Goal: Task Accomplishment & Management: Manage account settings

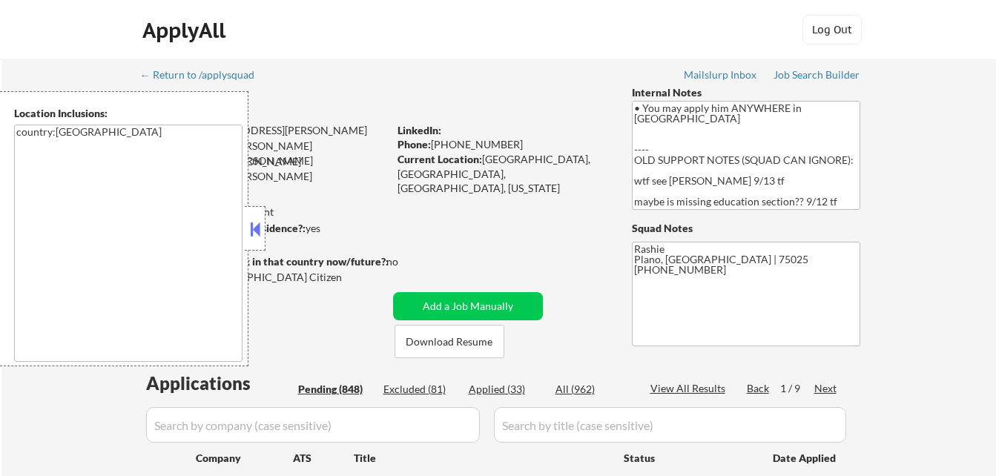
select select ""pending""
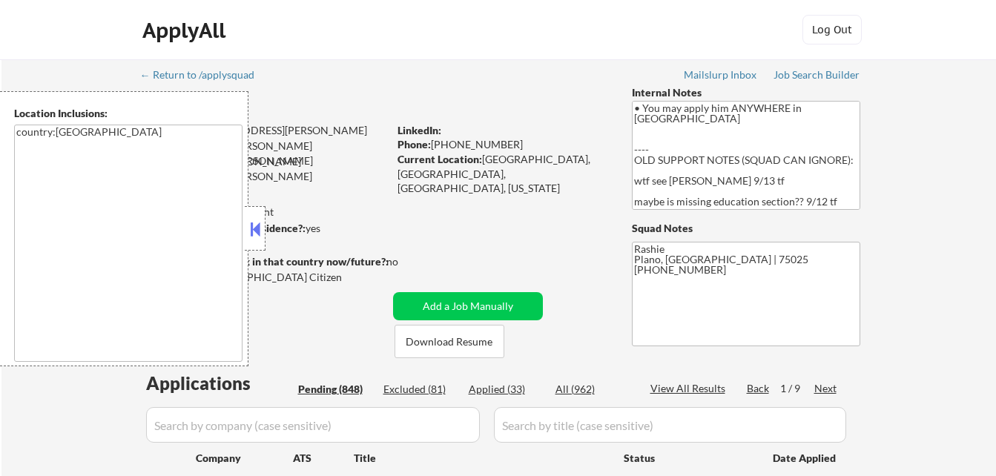
select select ""pending""
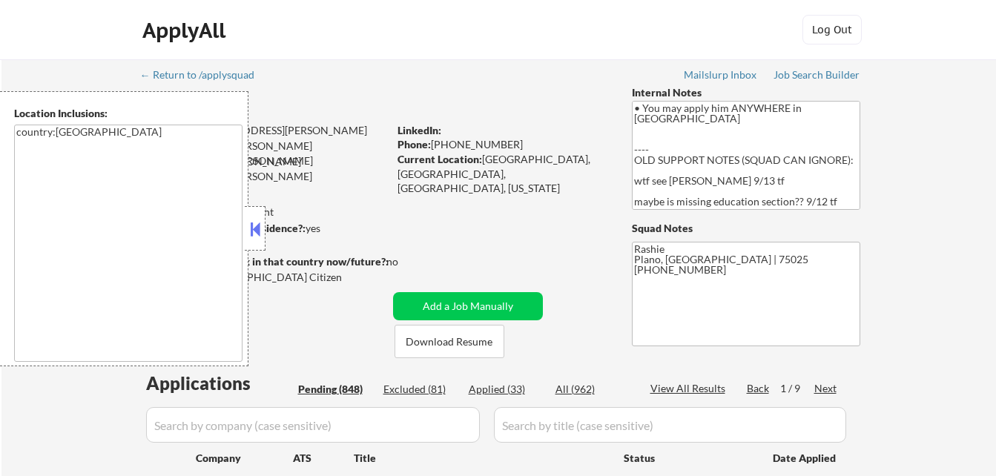
select select ""pending""
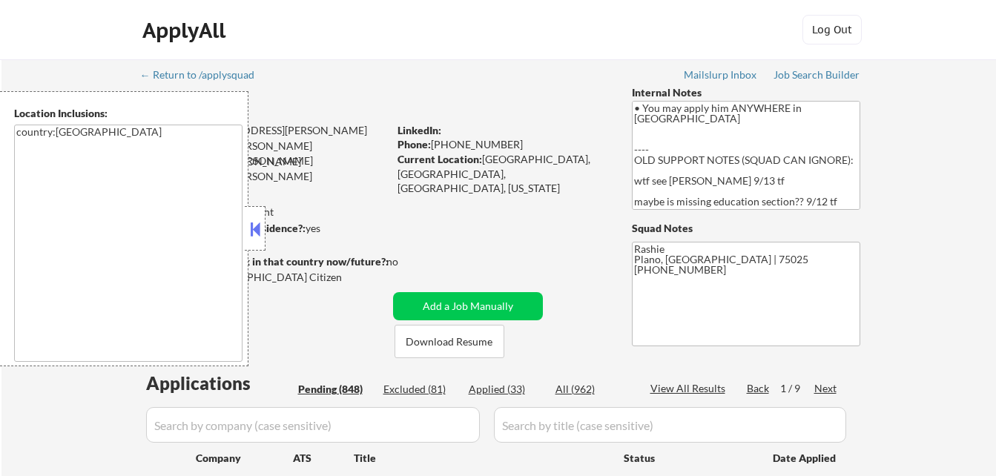
select select ""pending""
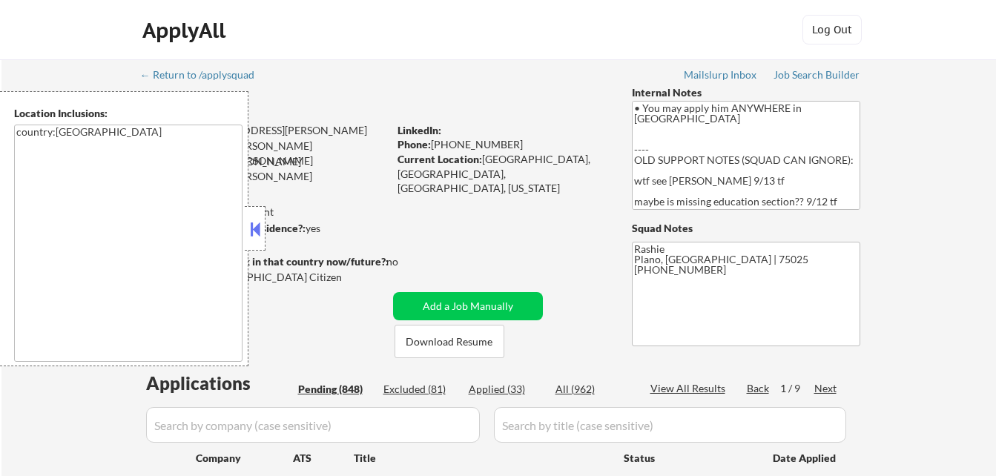
select select ""pending""
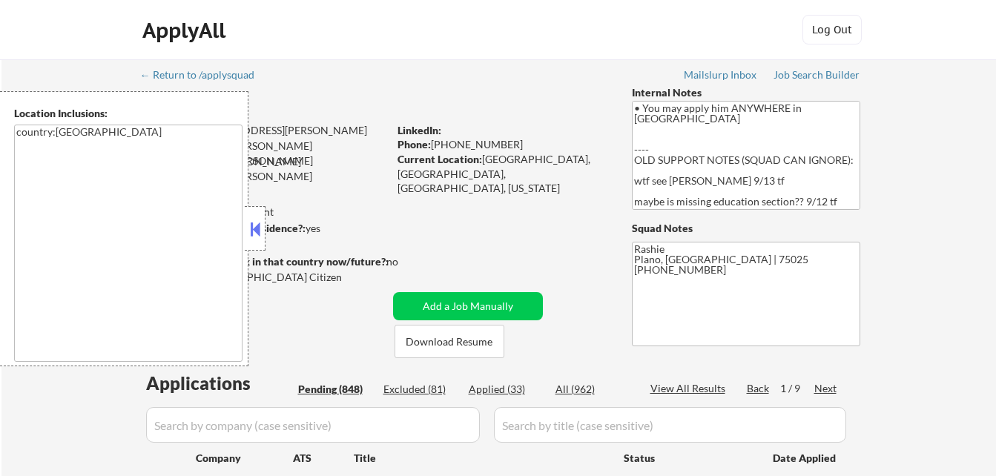
select select ""pending""
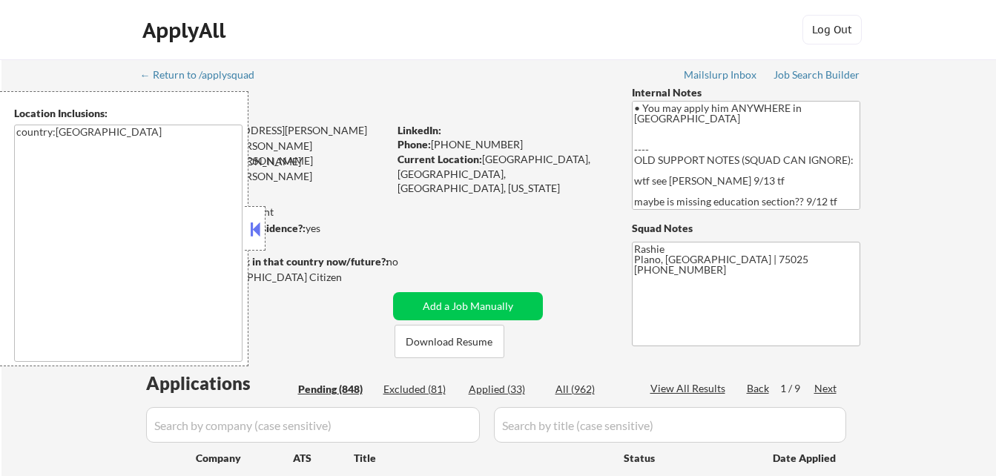
select select ""pending""
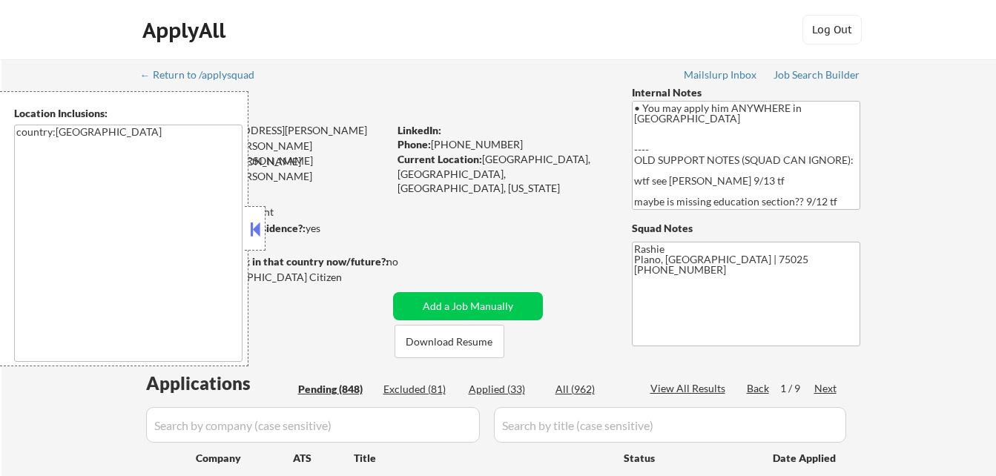
select select ""pending""
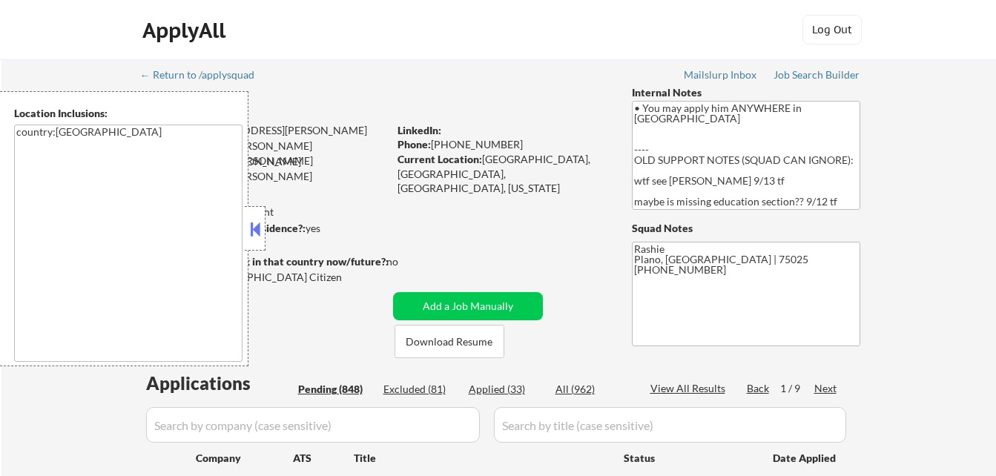
select select ""pending""
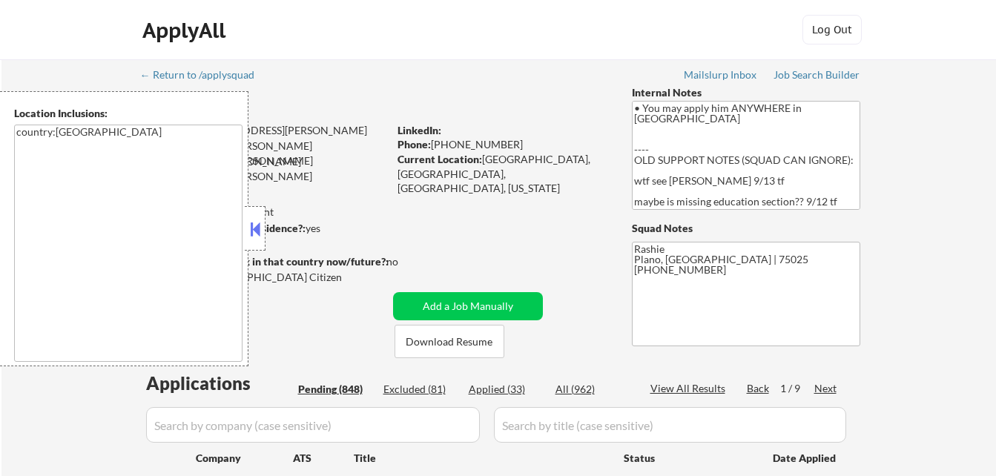
select select ""pending""
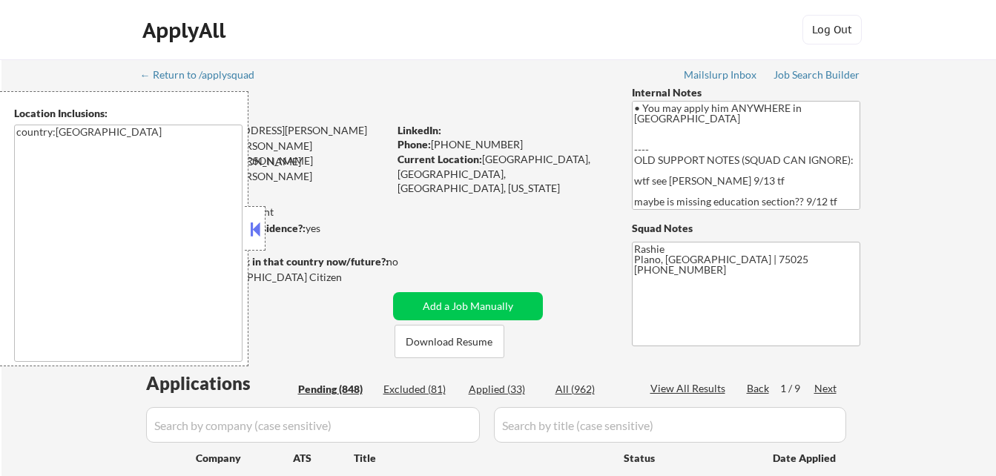
select select ""pending""
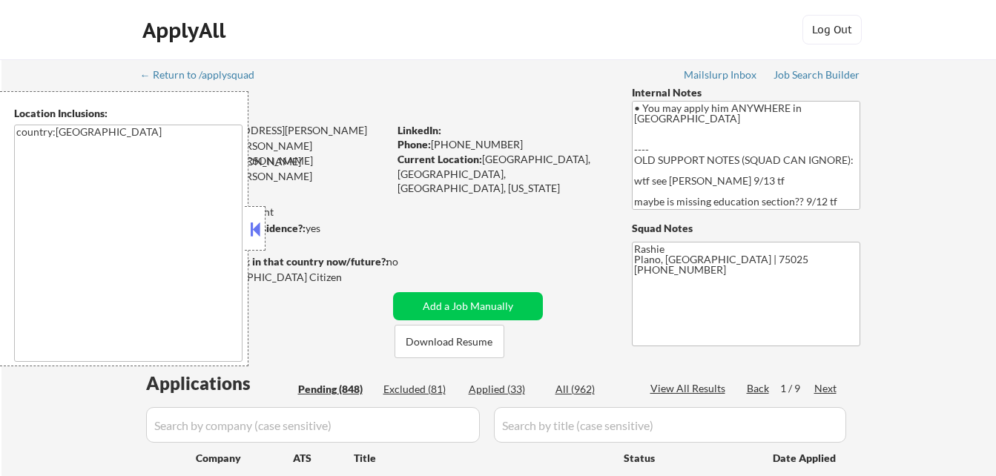
select select ""pending""
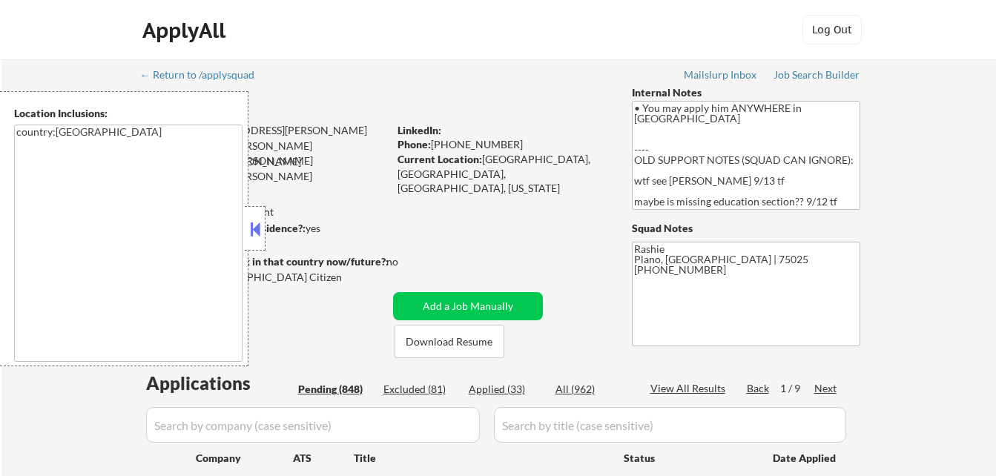
select select ""pending""
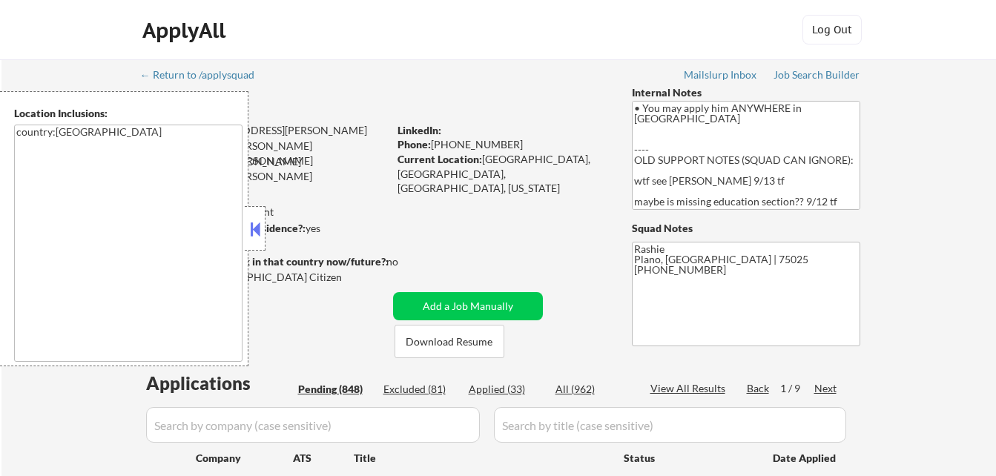
select select ""pending""
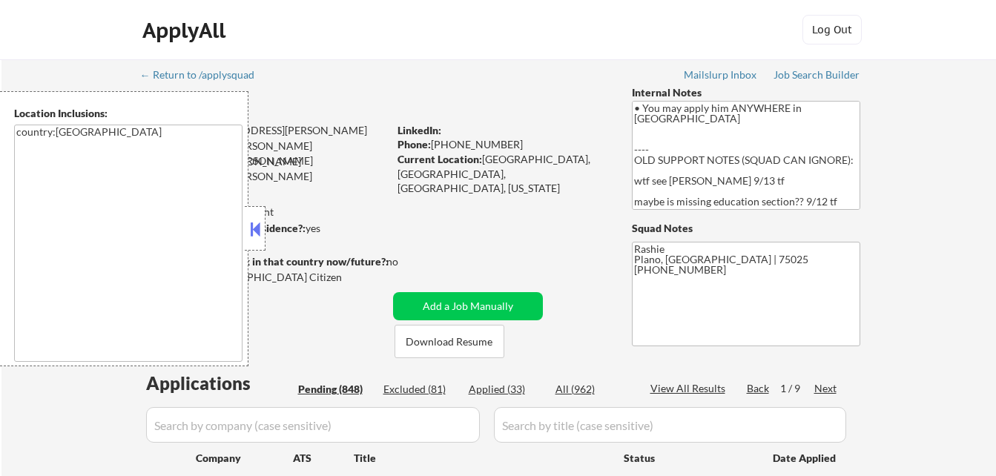
select select ""pending""
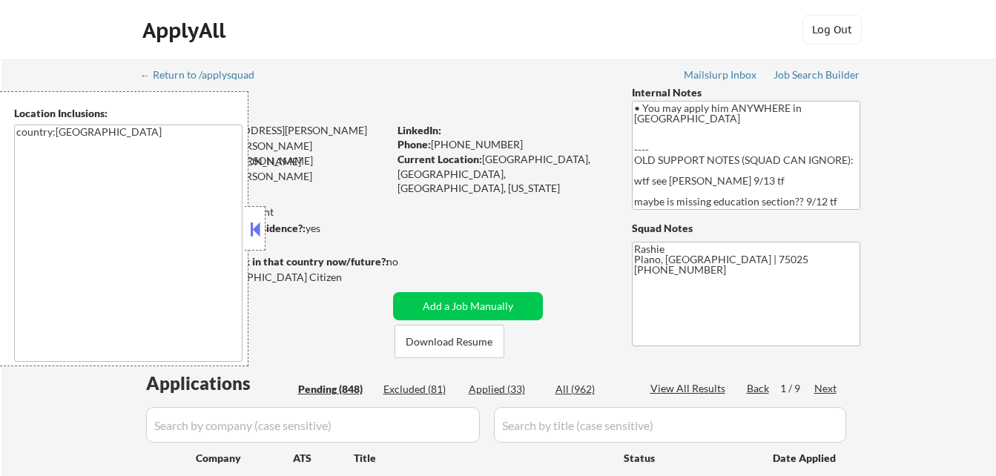
select select ""pending""
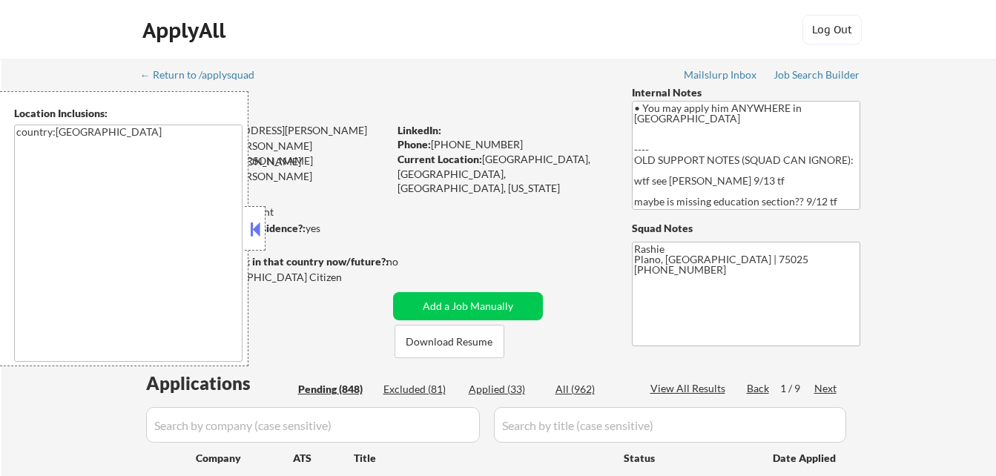
select select ""pending""
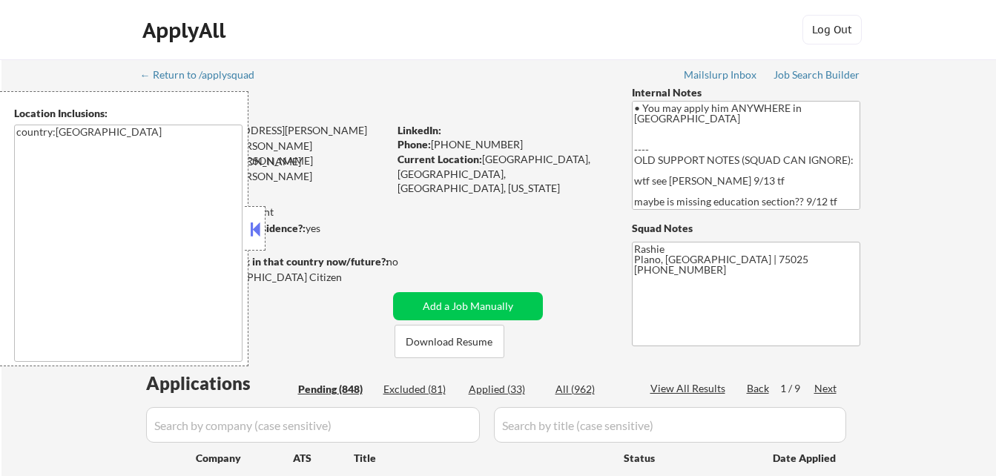
select select ""pending""
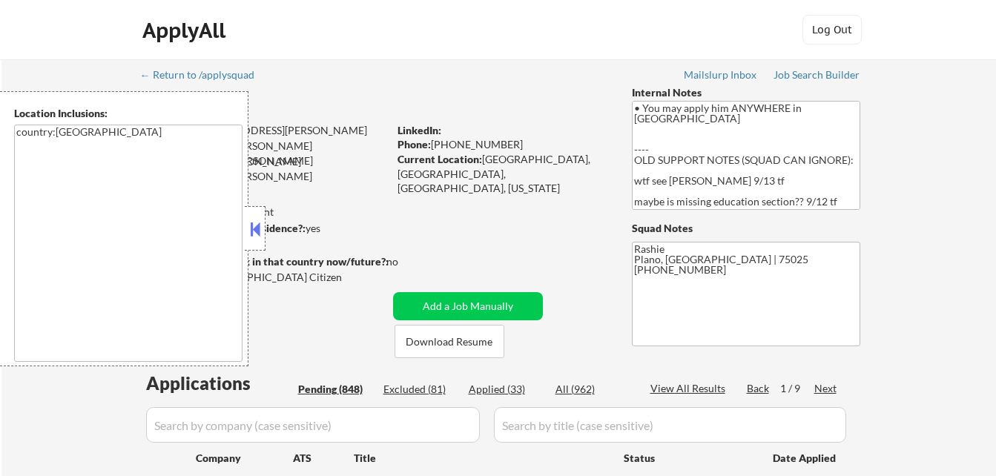
select select ""pending""
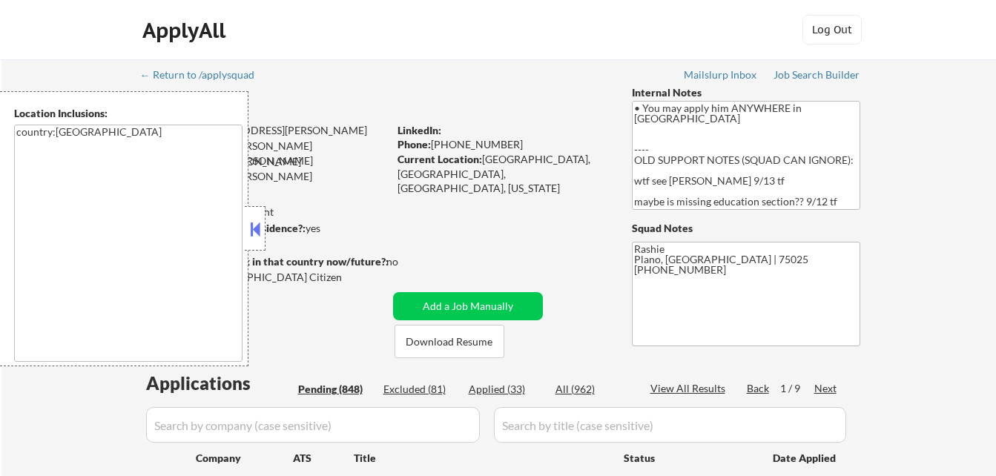
select select ""pending""
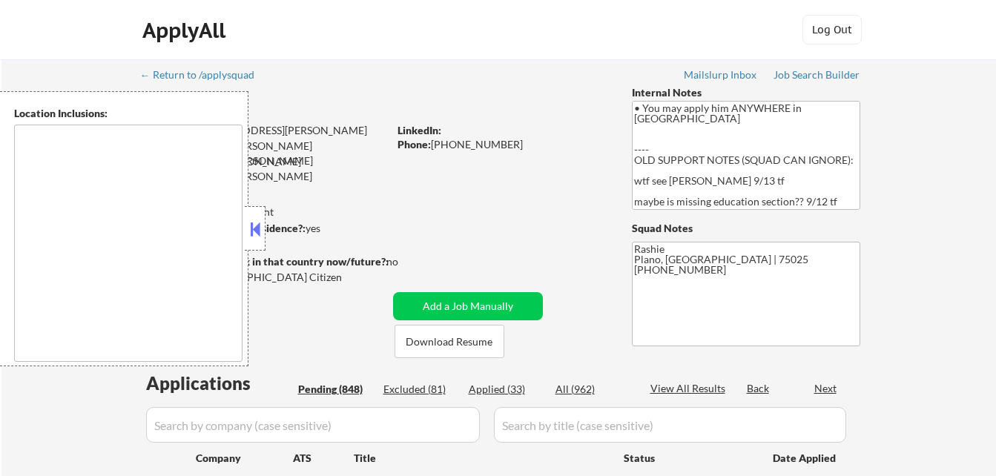
type textarea "country:[GEOGRAPHIC_DATA]"
select select ""pending""
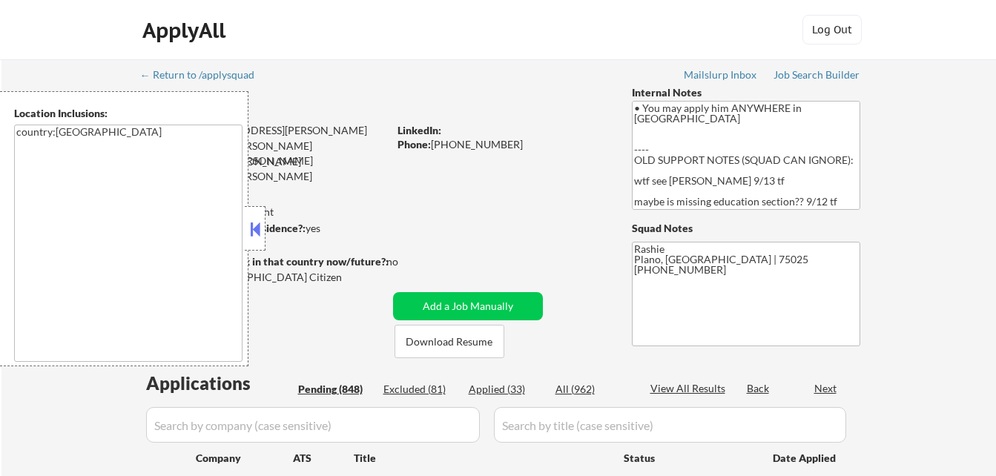
select select ""pending""
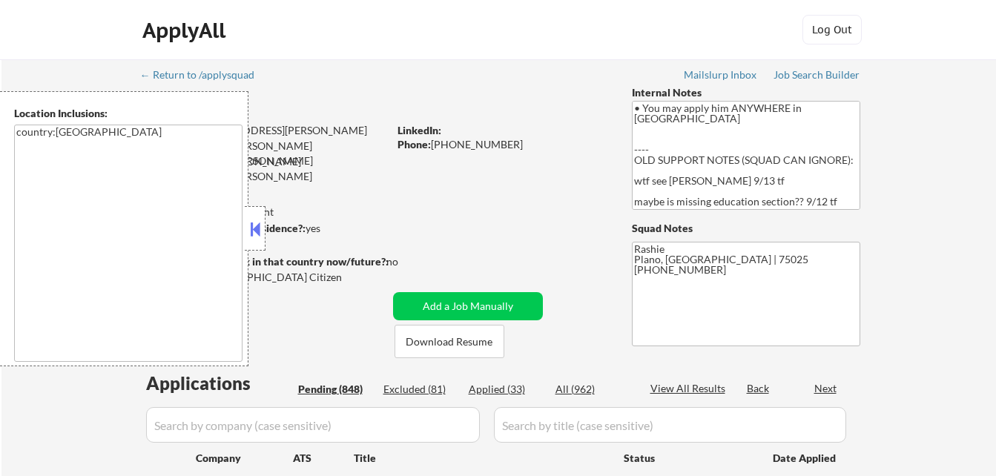
select select ""pending""
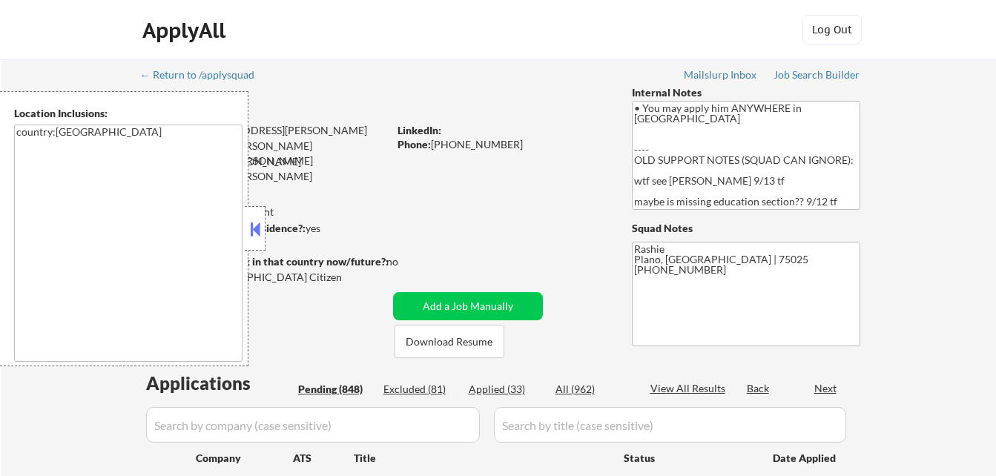
select select ""pending""
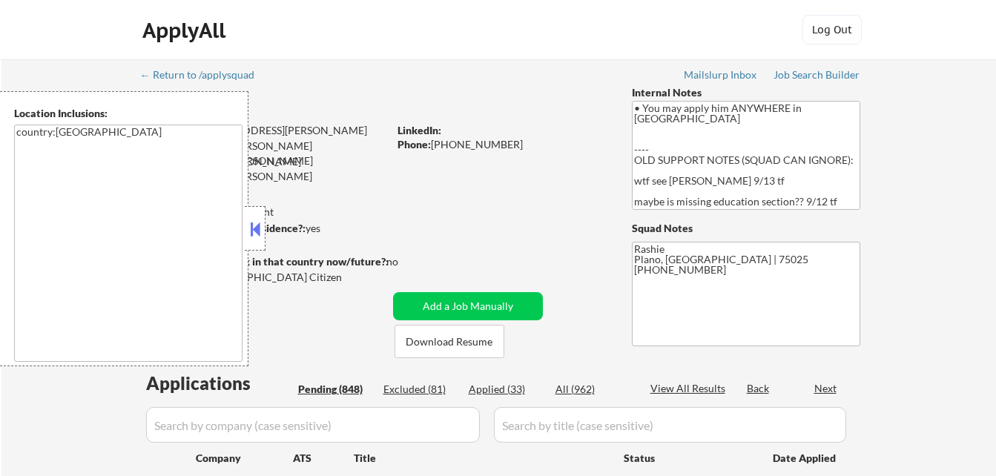
select select ""pending""
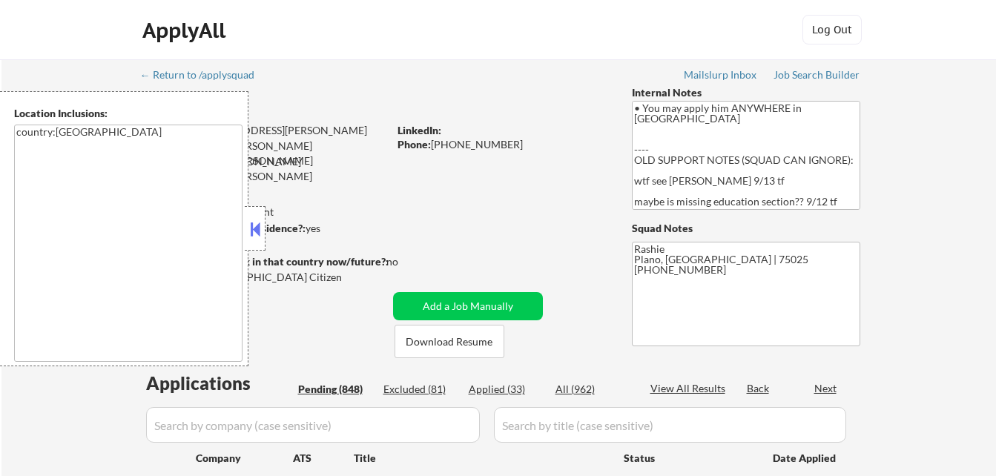
select select ""pending""
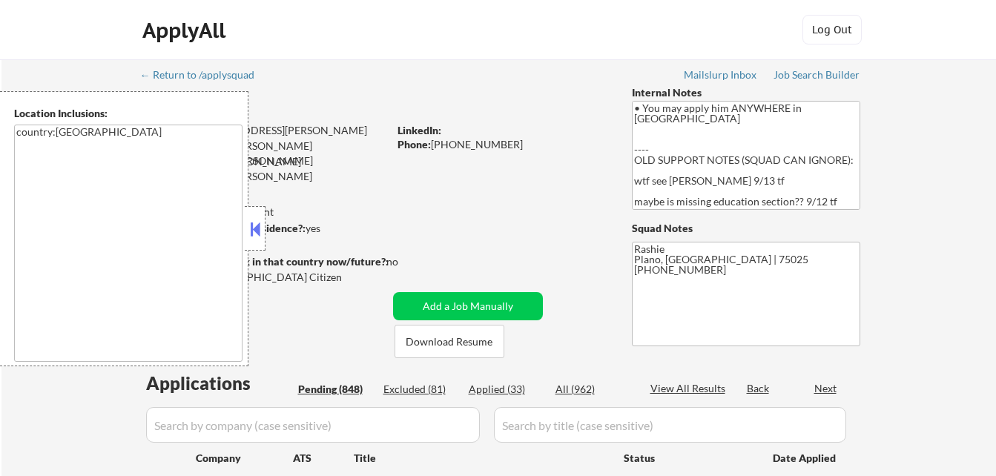
select select ""pending""
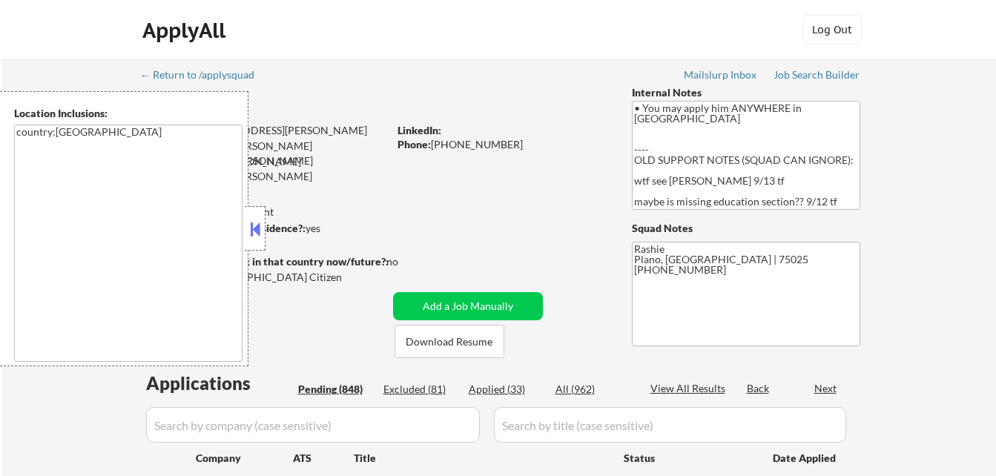
select select ""pending""
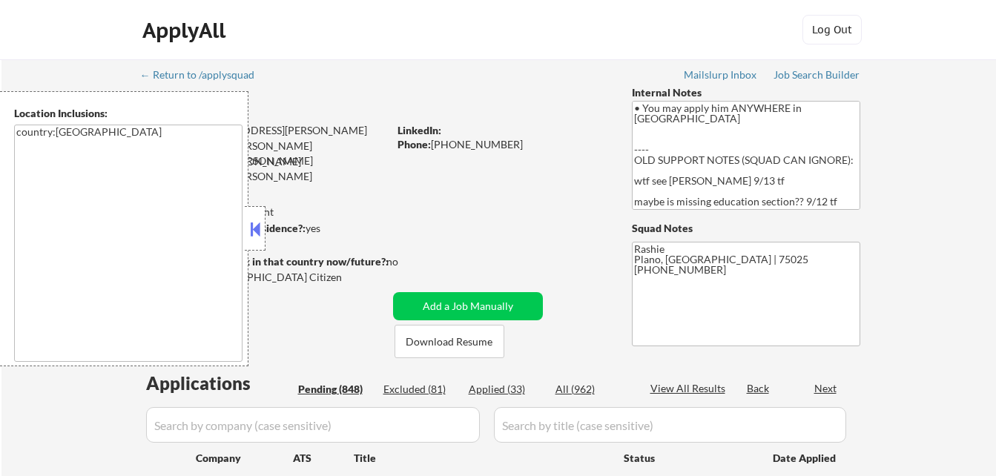
select select ""pending""
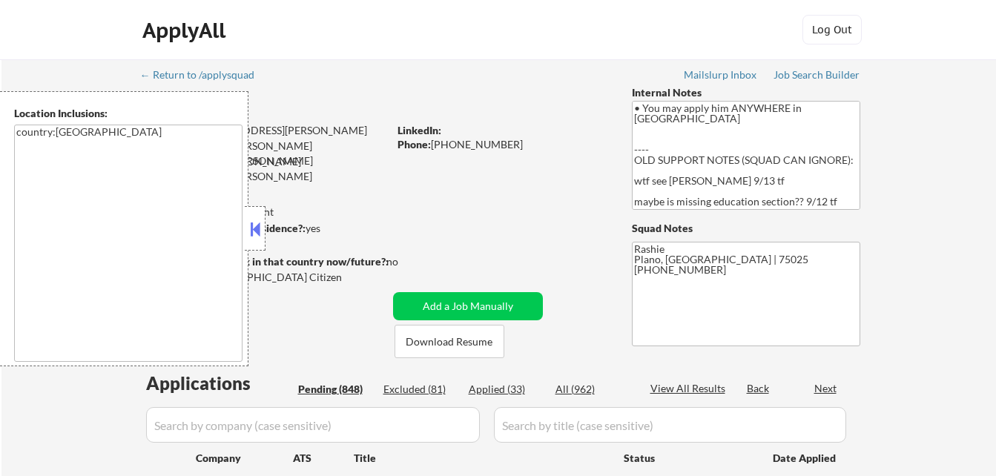
select select ""pending""
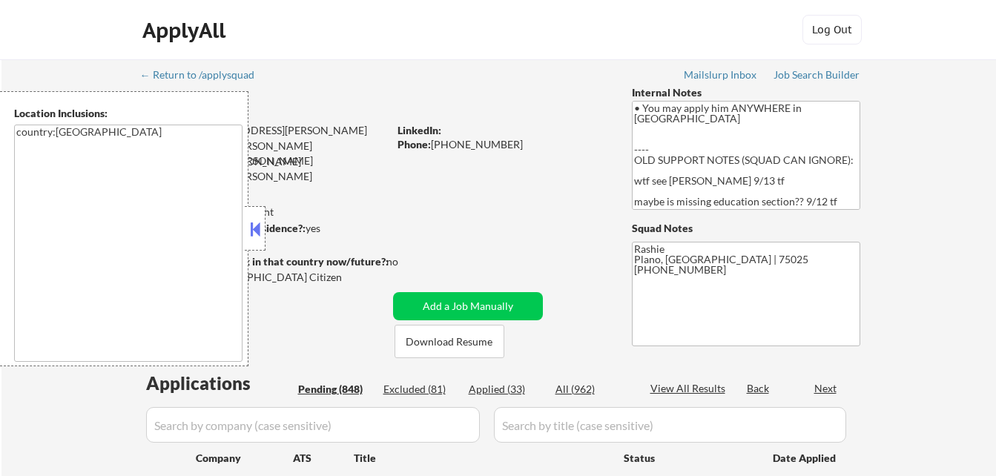
select select ""pending""
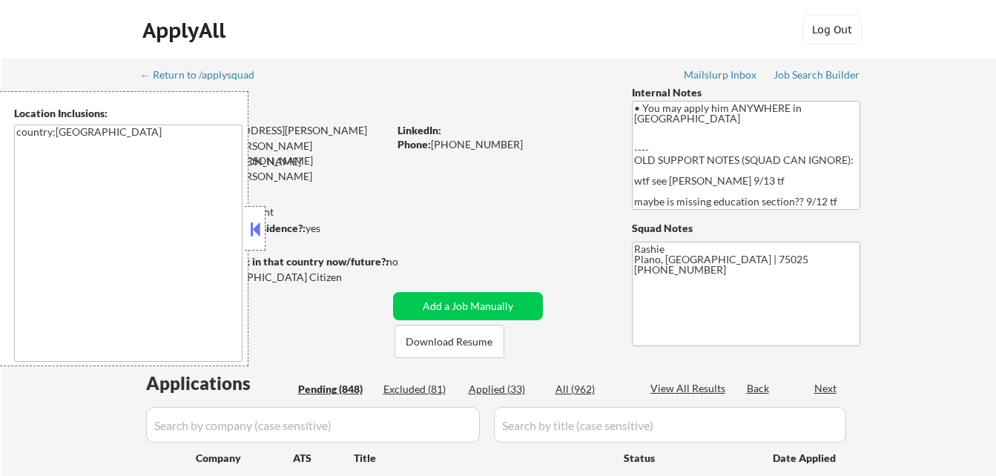
select select ""pending""
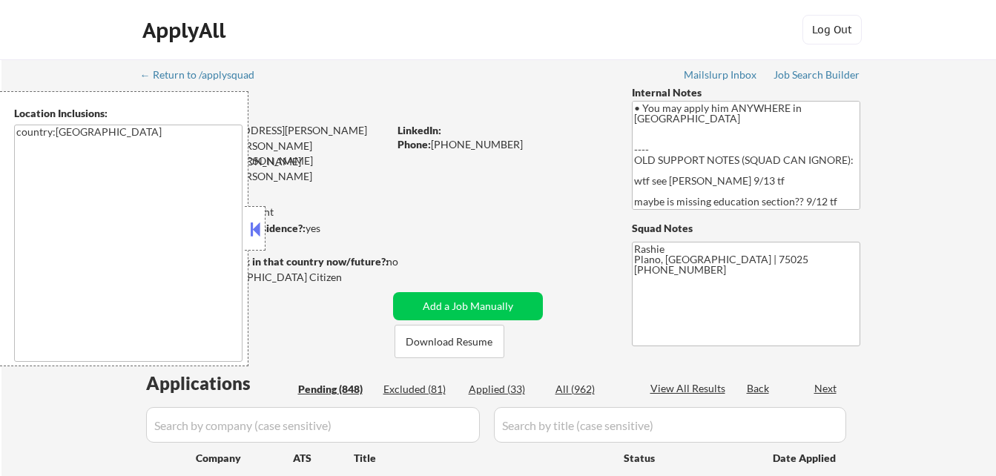
select select ""pending""
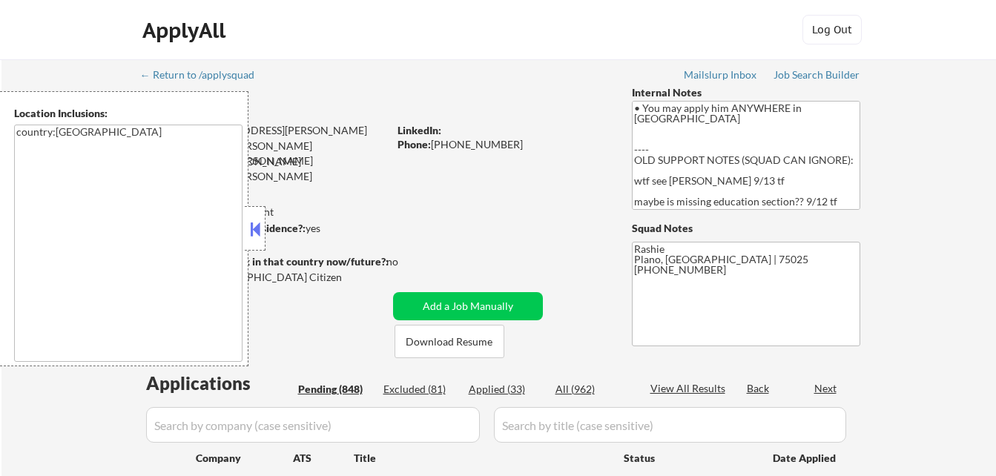
select select ""pending""
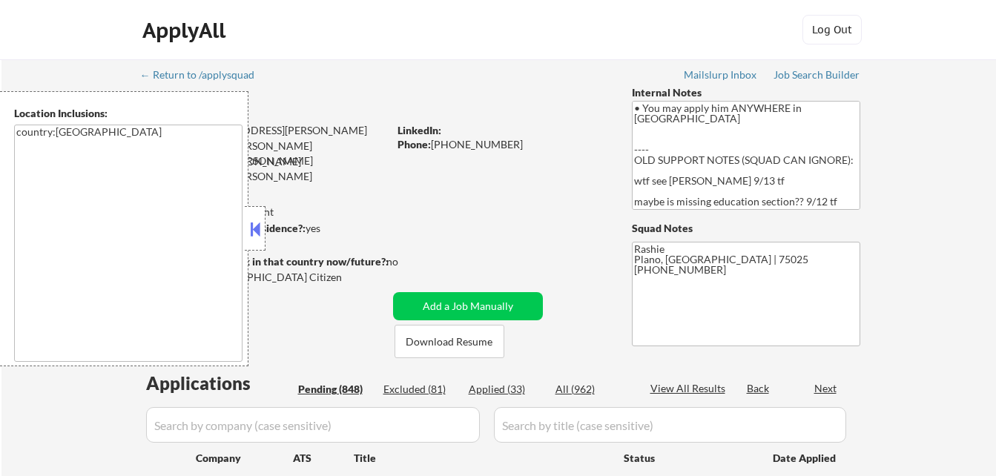
select select ""pending""
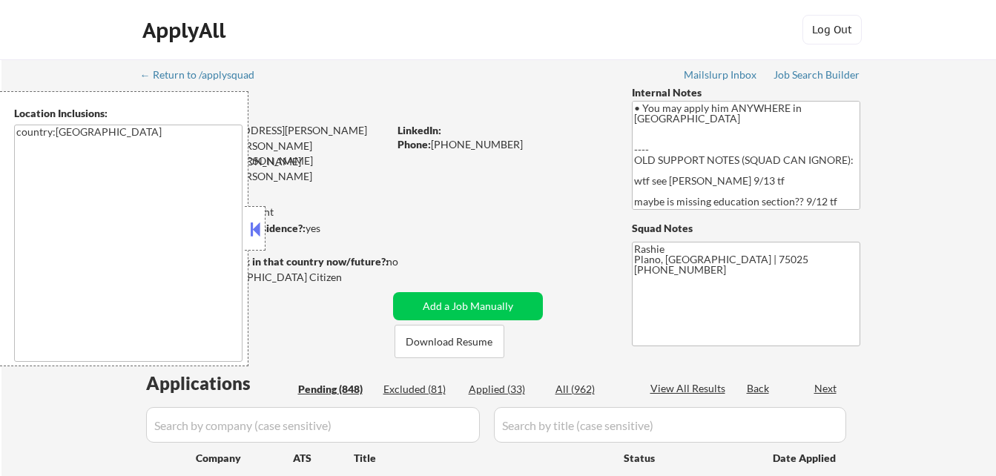
select select ""pending""
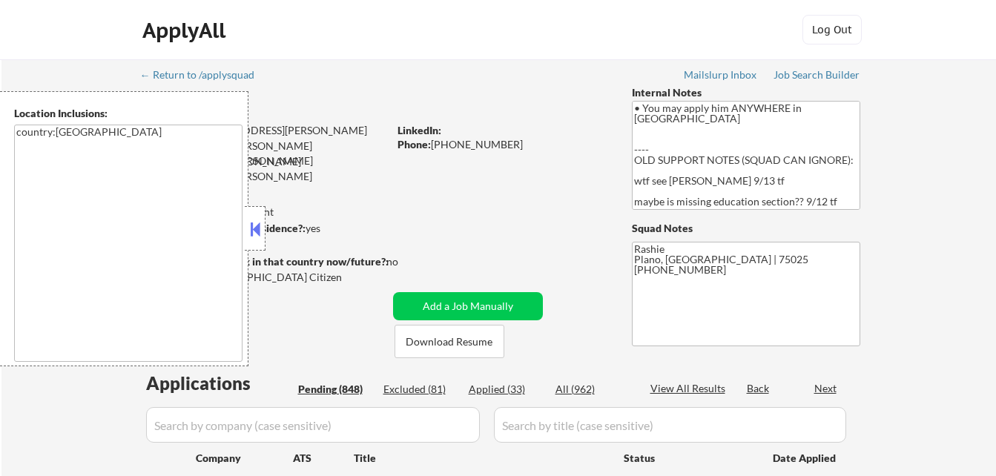
select select ""pending""
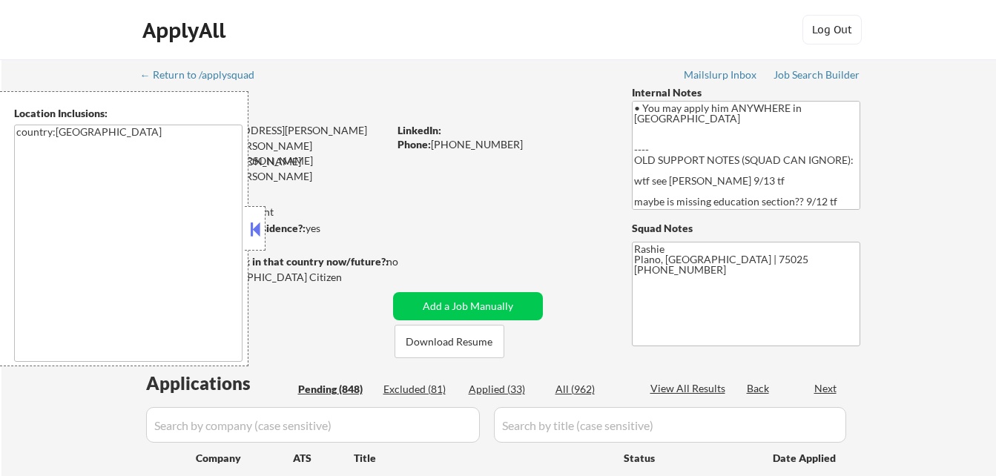
select select ""pending""
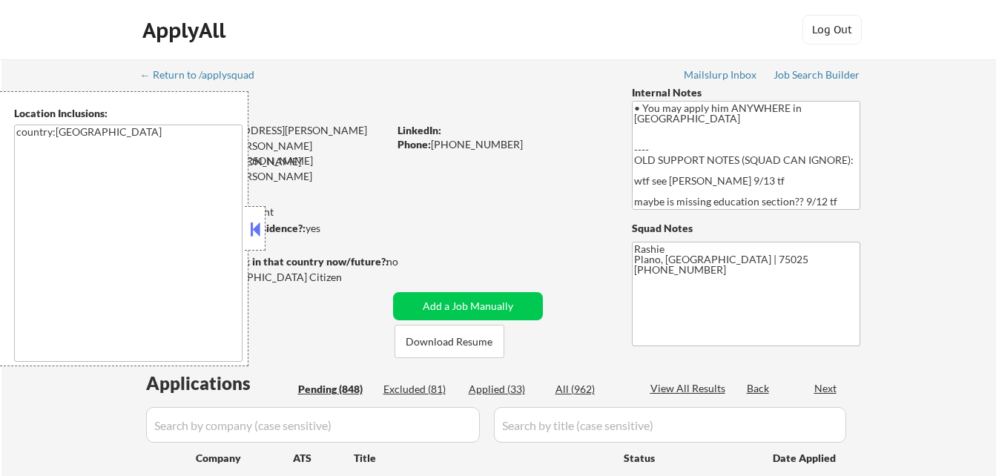
select select ""pending""
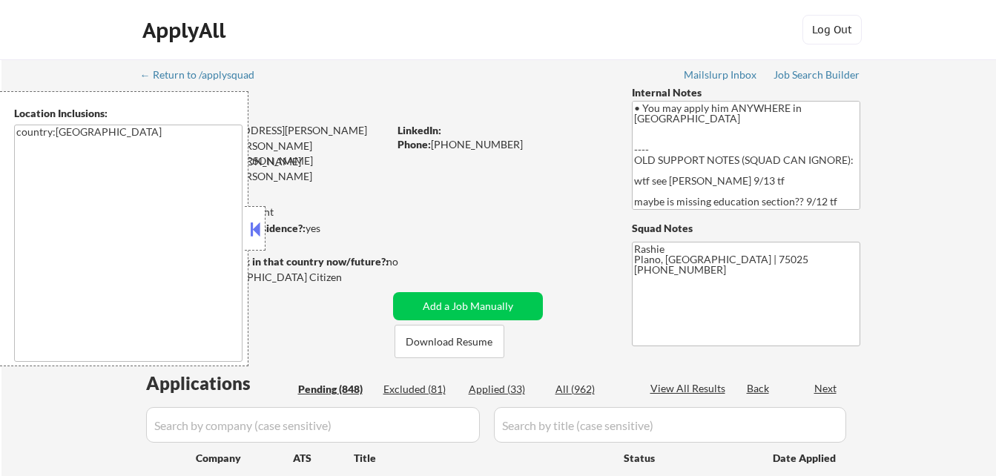
select select ""pending""
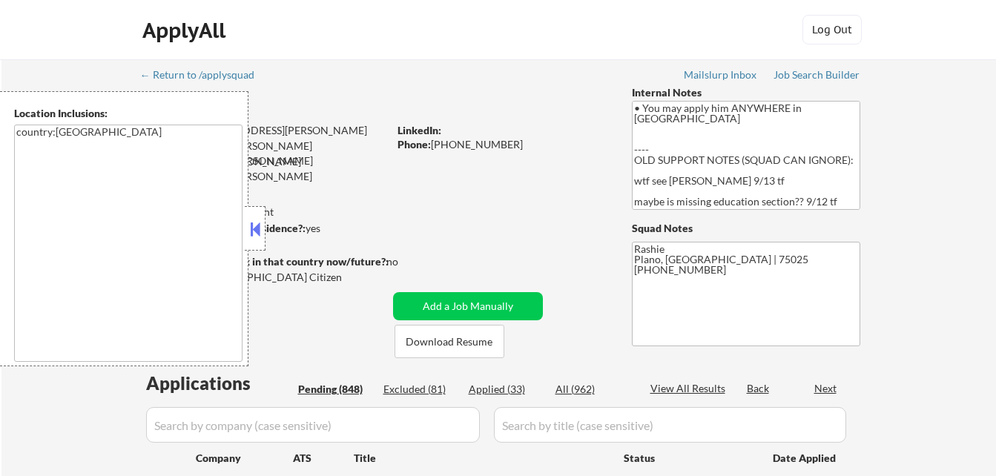
select select ""pending""
type textarea "country:[GEOGRAPHIC_DATA]"
select select ""pending""
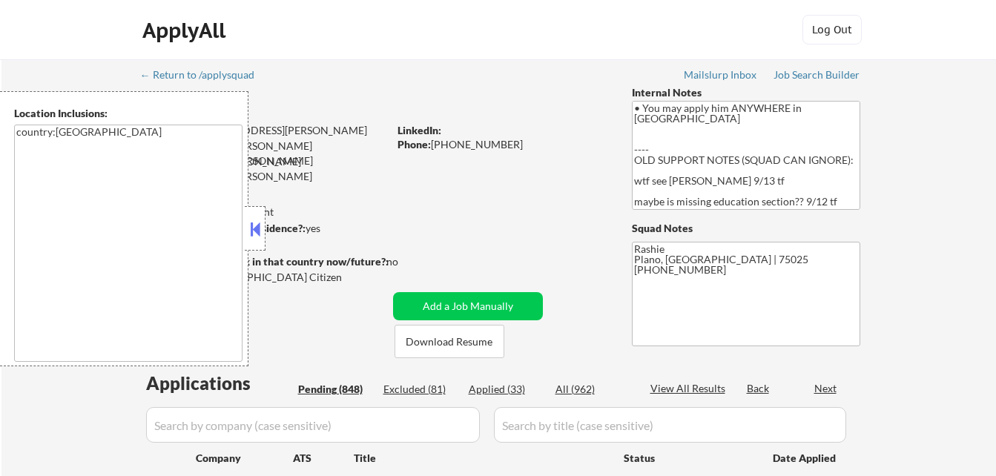
select select ""pending""
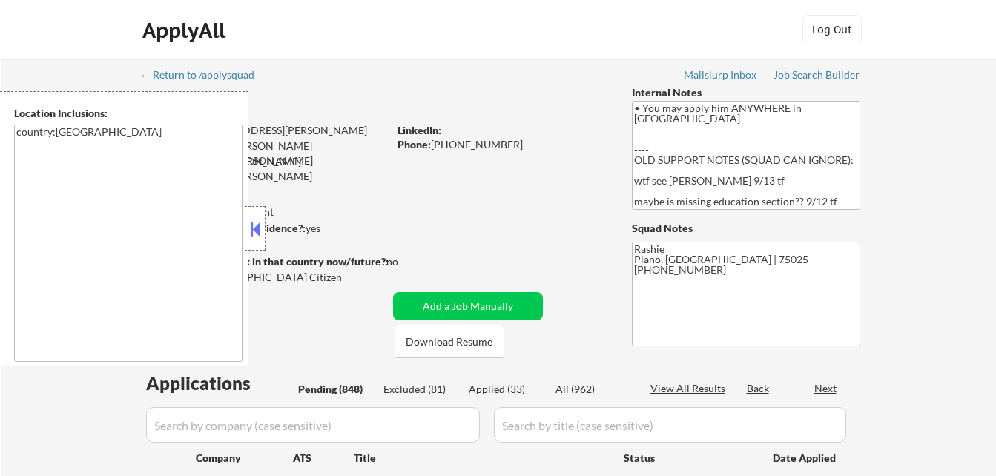
select select ""pending""
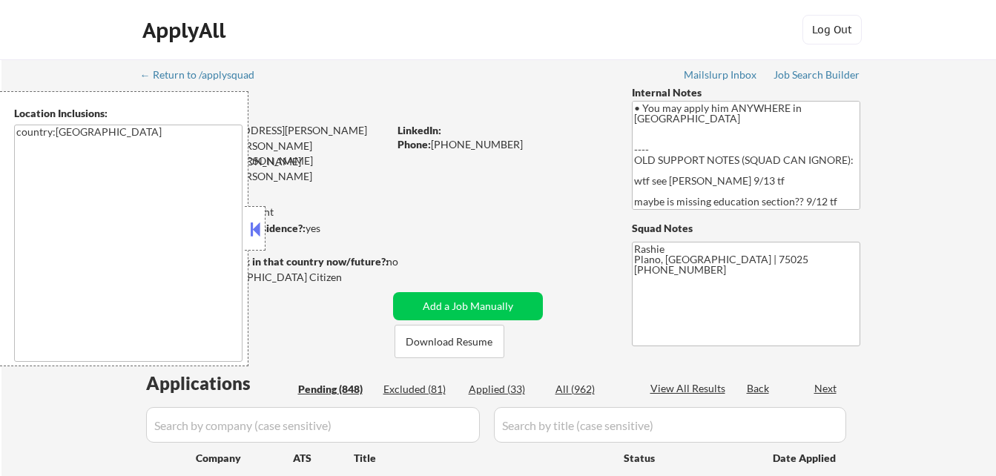
select select ""pending""
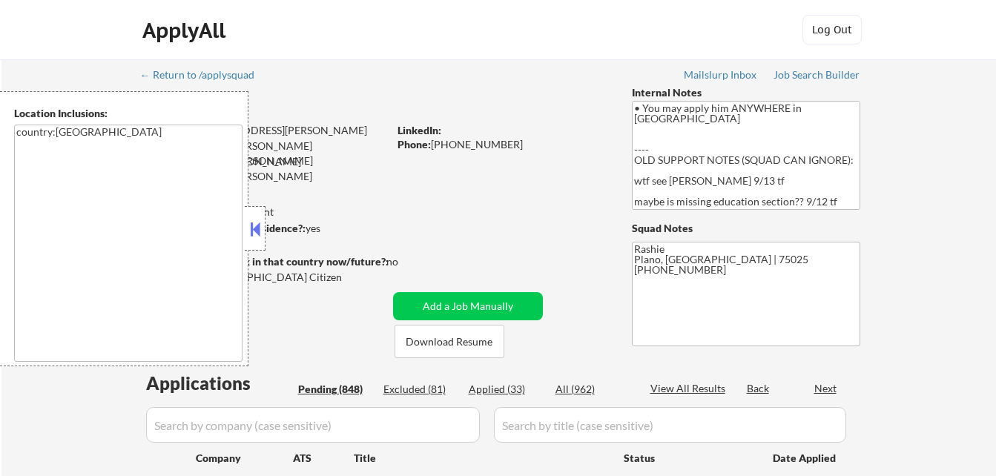
select select ""pending""
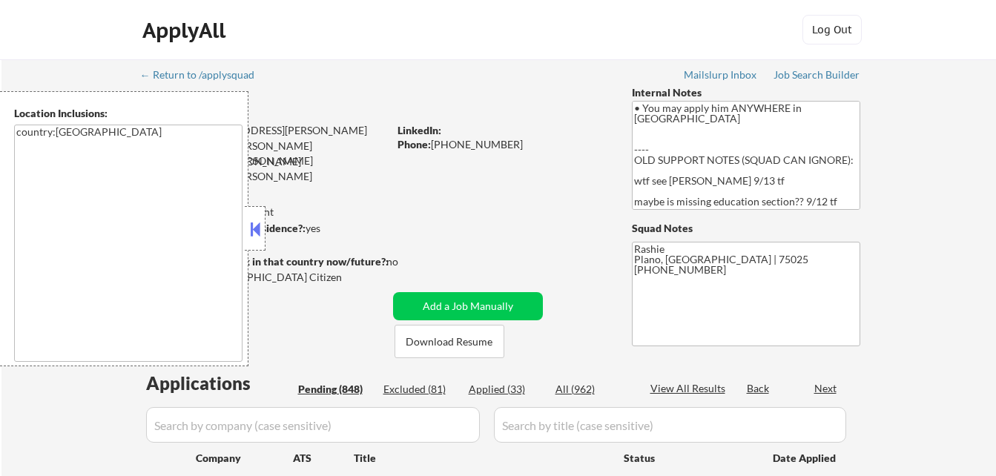
select select ""pending""
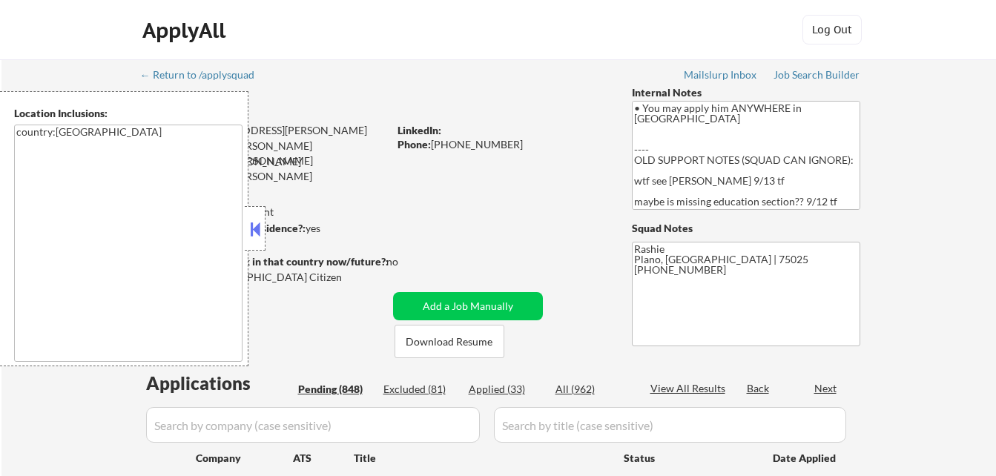
select select ""pending""
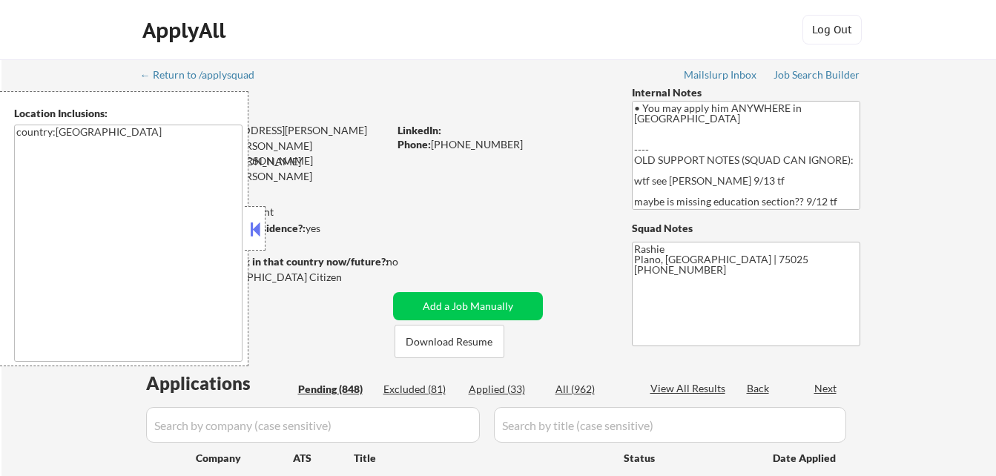
select select ""pending""
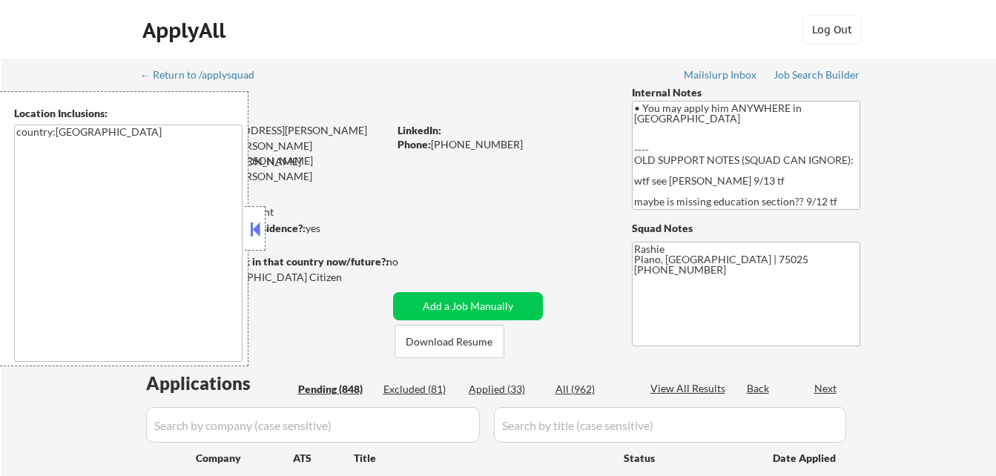
select select ""pending""
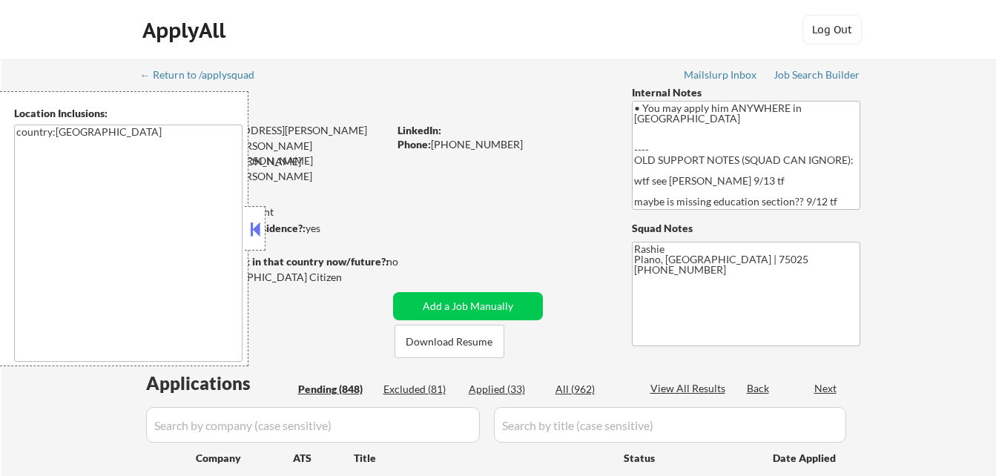
select select ""pending""
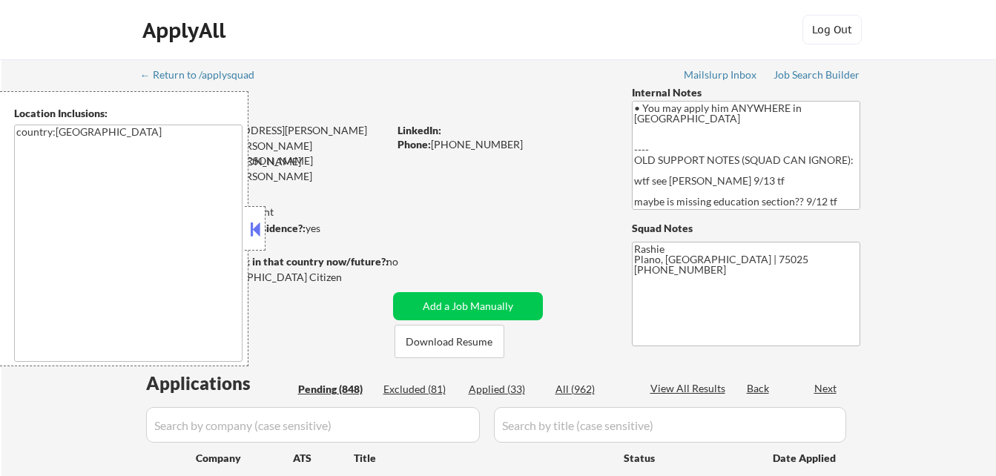
select select ""pending""
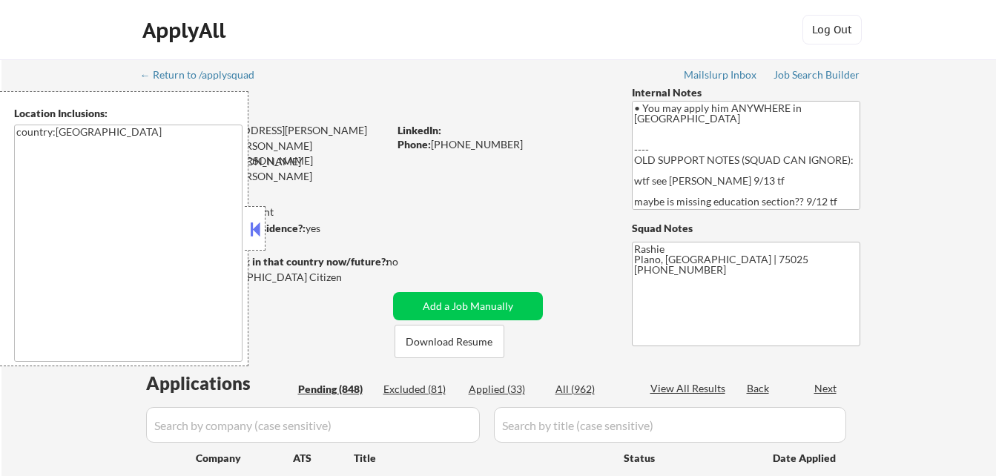
select select ""pending""
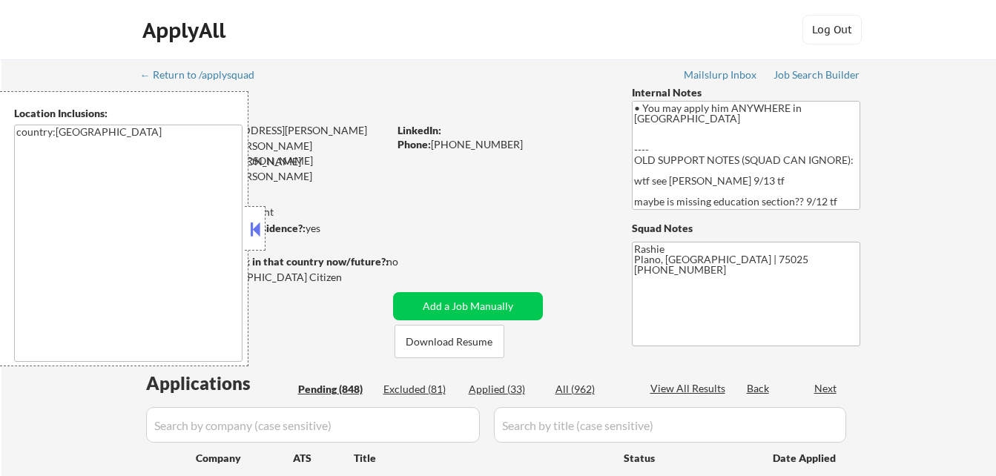
select select ""pending""
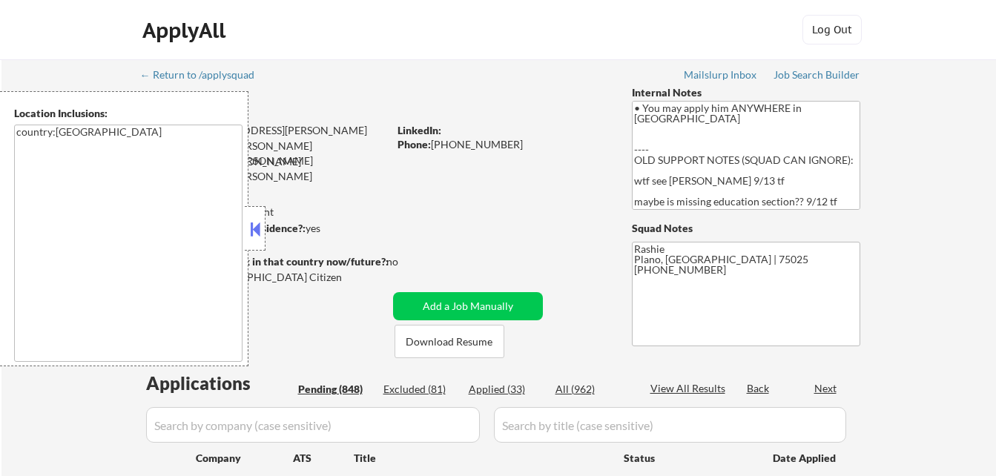
select select ""pending""
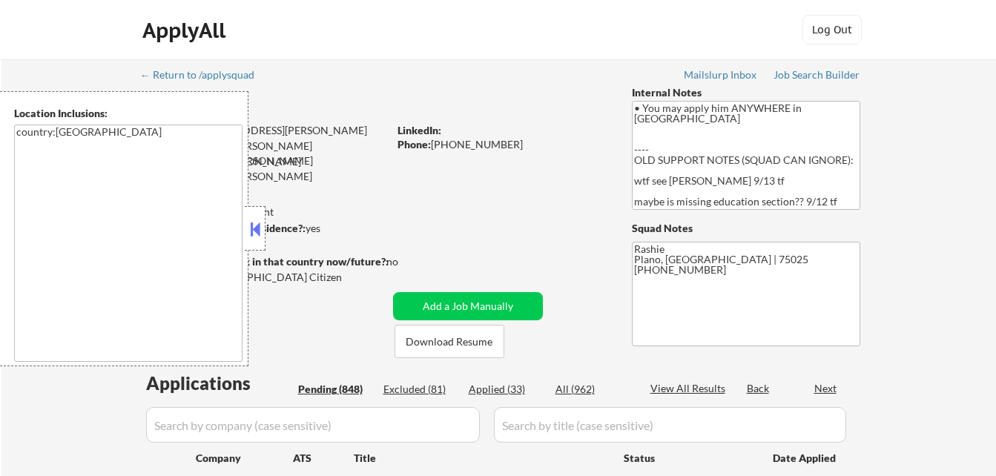
select select ""pending""
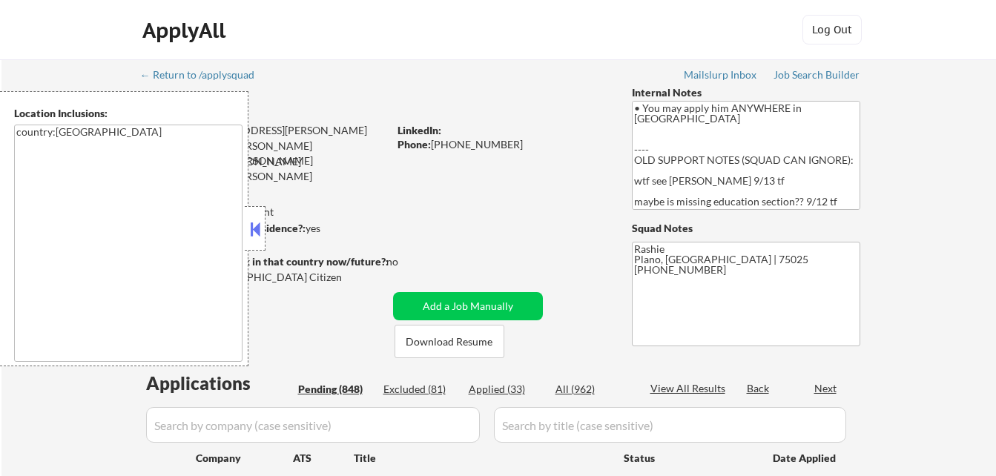
select select ""pending""
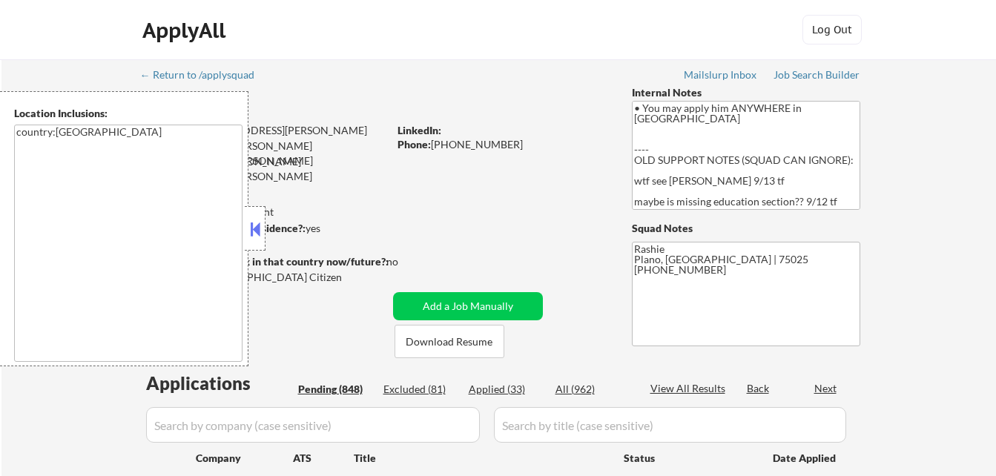
select select ""pending""
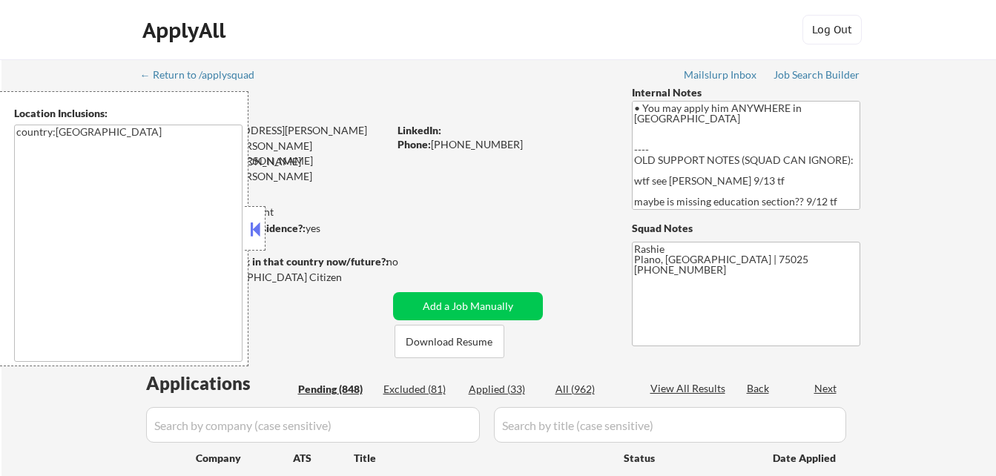
select select ""pending""
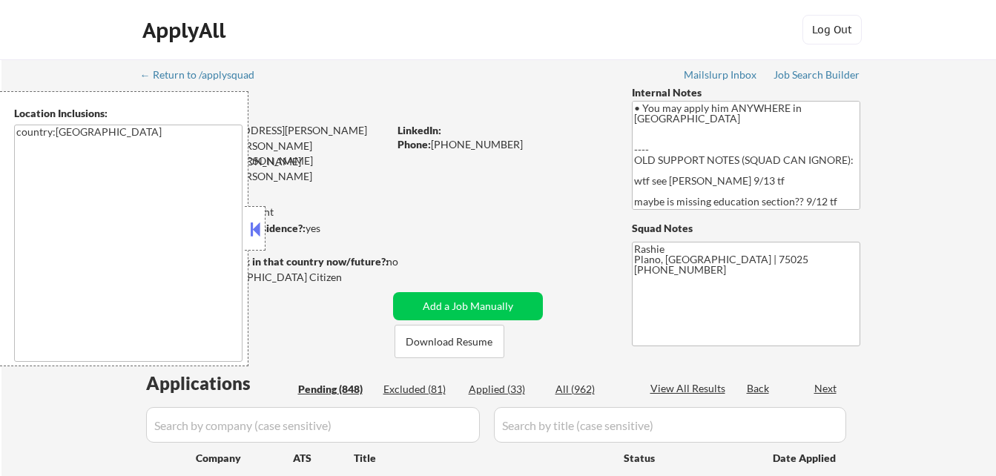
select select ""pending""
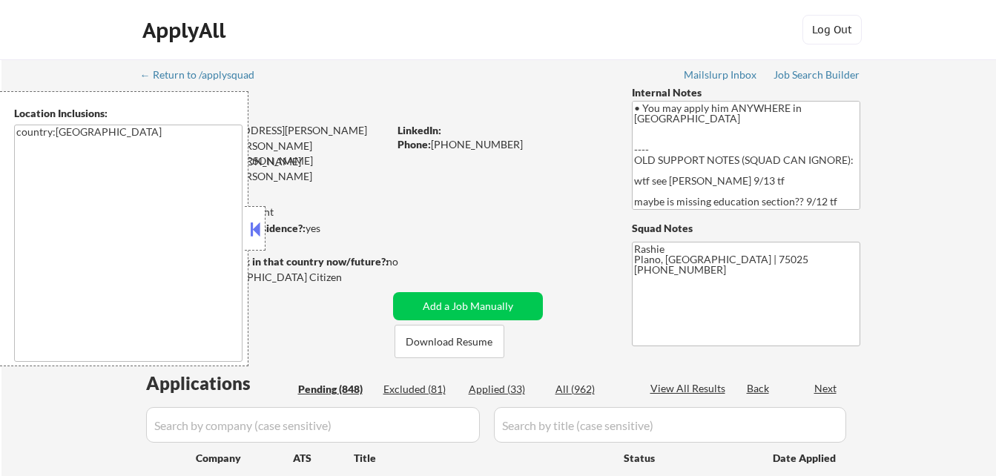
select select ""pending""
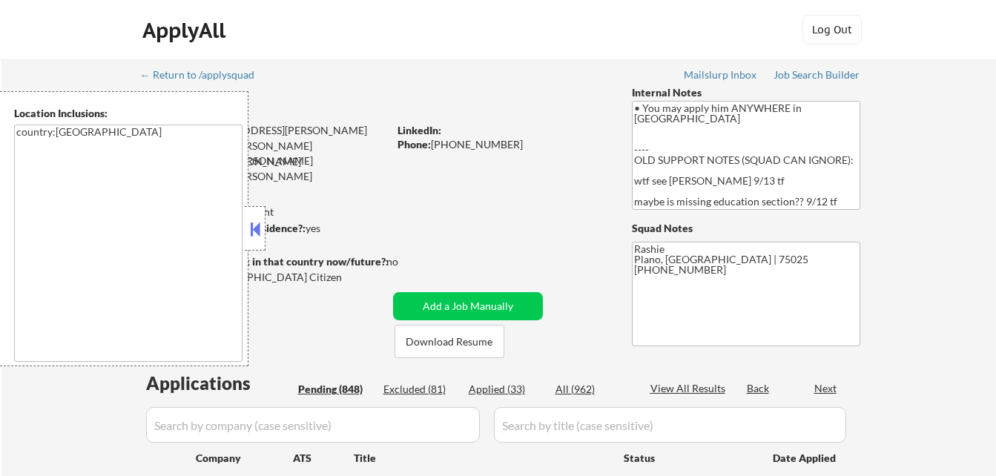
select select ""pending""
click at [258, 229] on button at bounding box center [255, 229] width 16 height 22
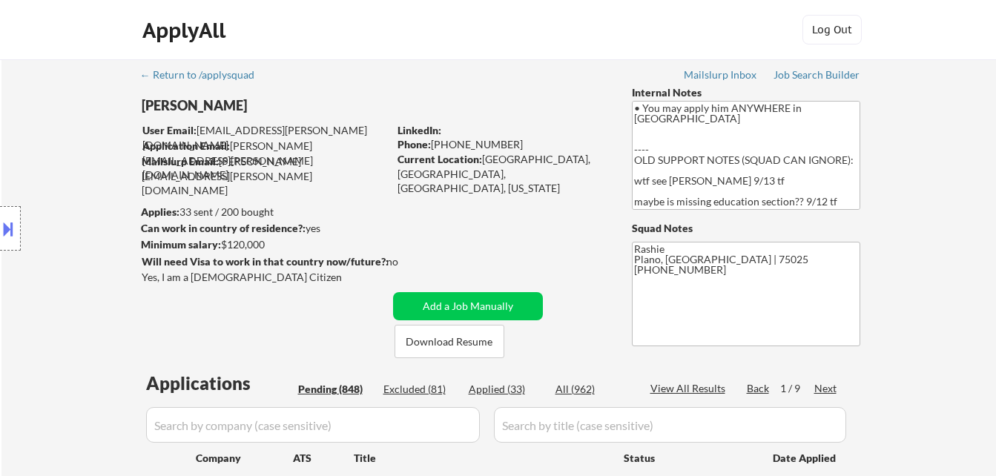
click at [500, 384] on div "Applied (33)" at bounding box center [506, 389] width 74 height 15
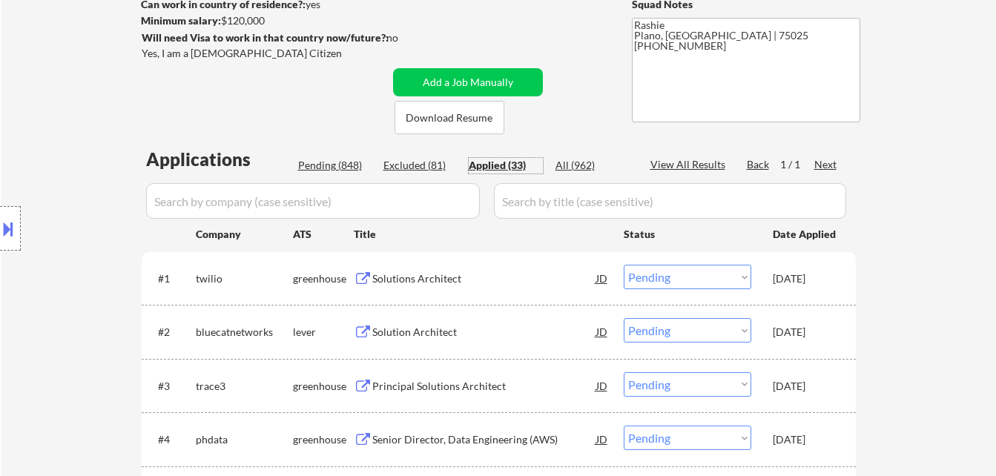
scroll to position [223, 0]
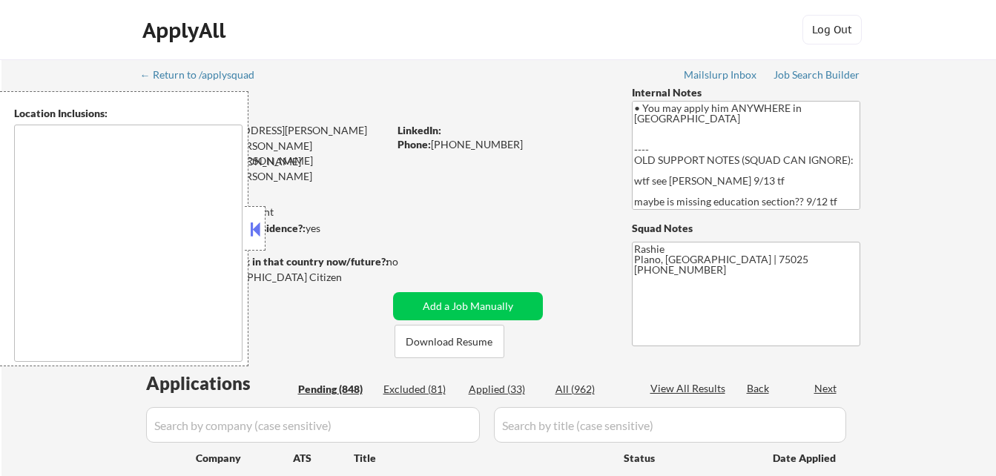
type textarea "country:[GEOGRAPHIC_DATA]"
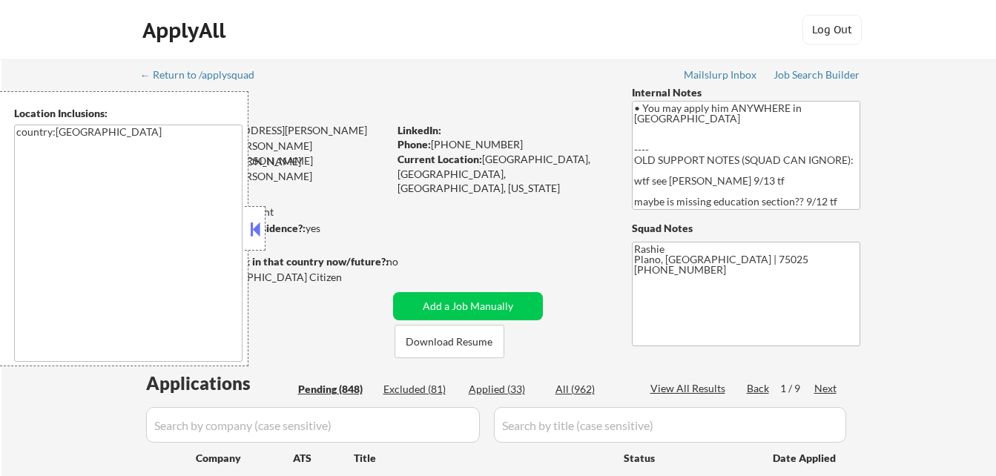
select select ""pending""
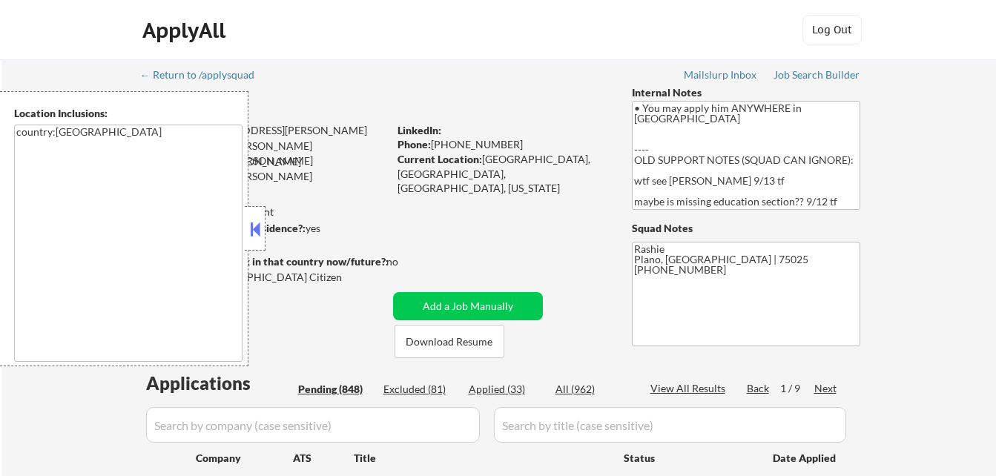
select select ""pending""
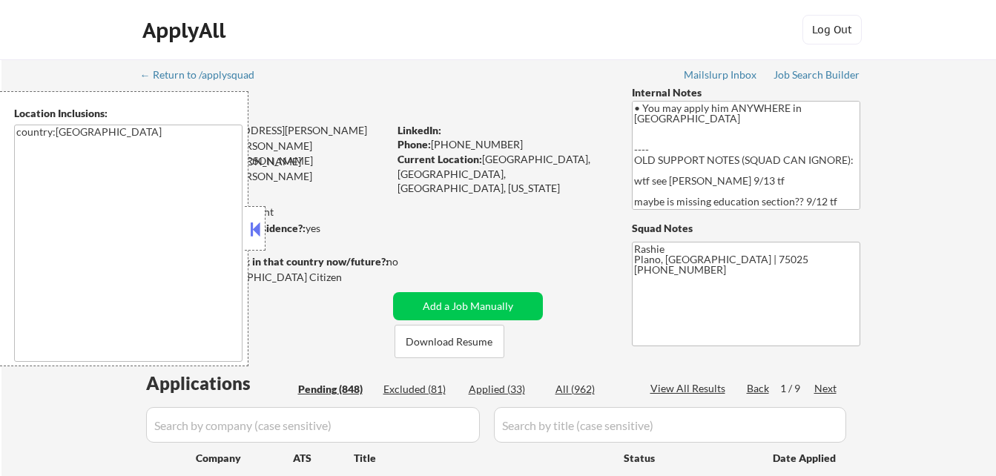
select select ""pending""
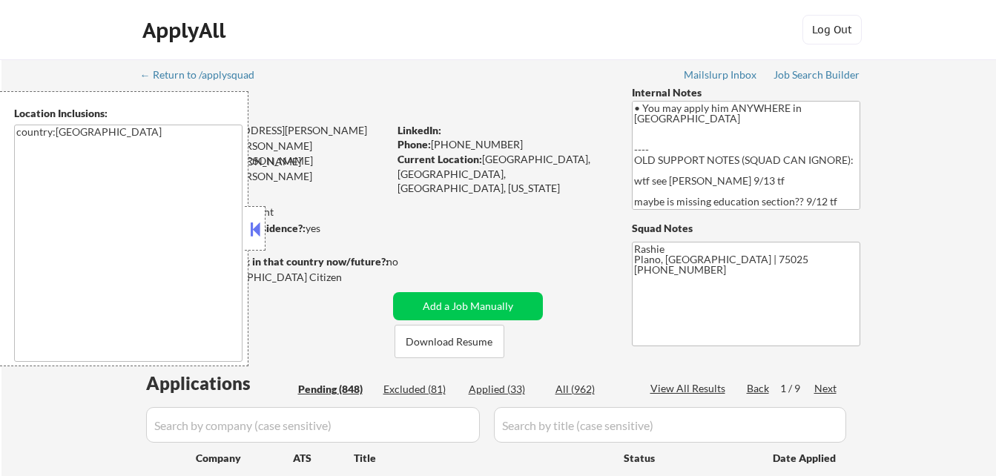
select select ""pending""
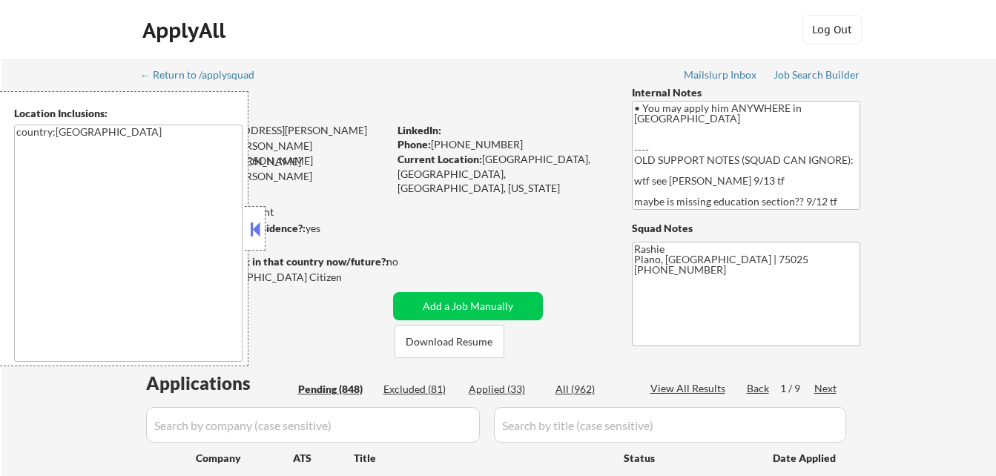
select select ""pending""
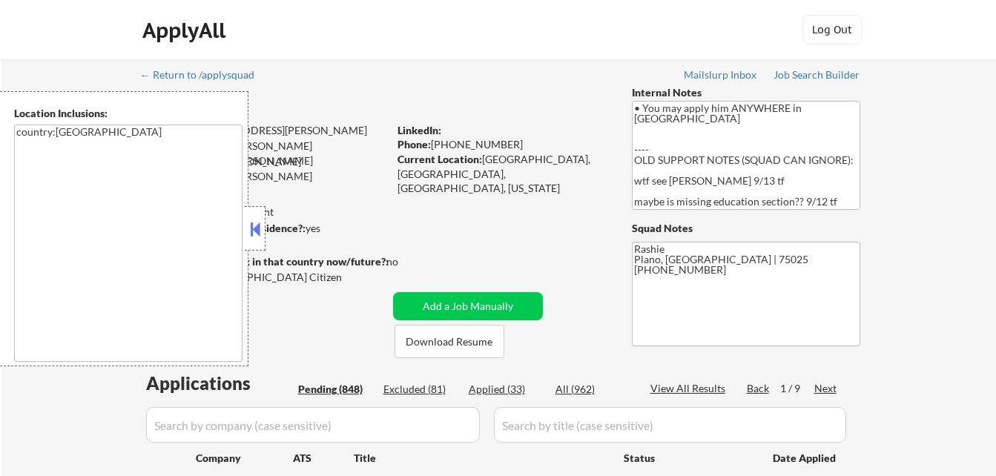
select select ""pending""
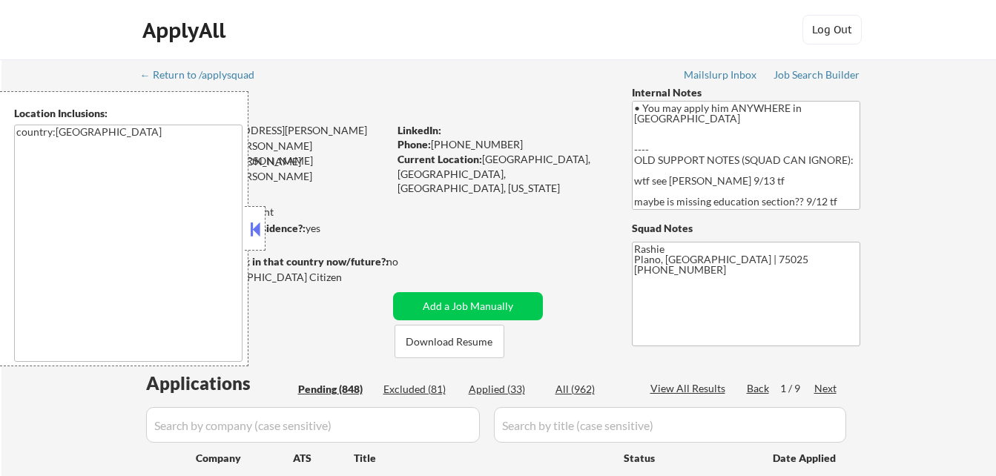
select select ""pending""
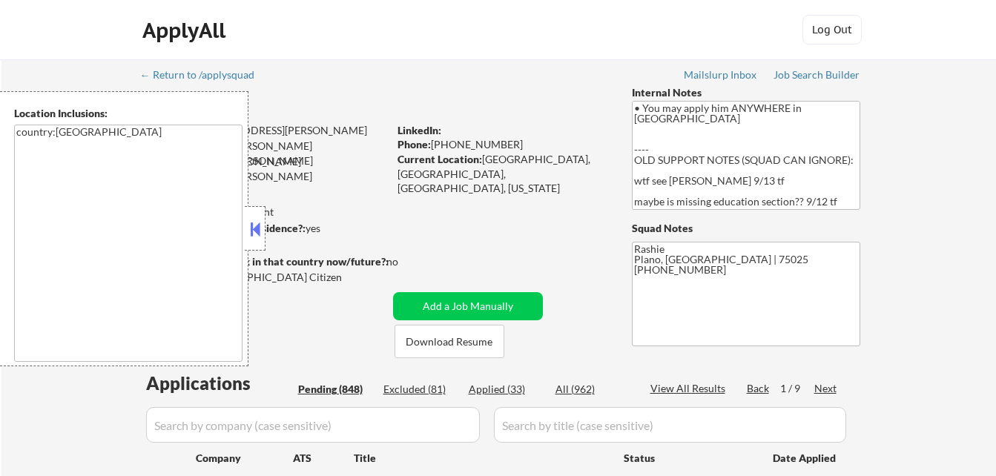
select select ""pending""
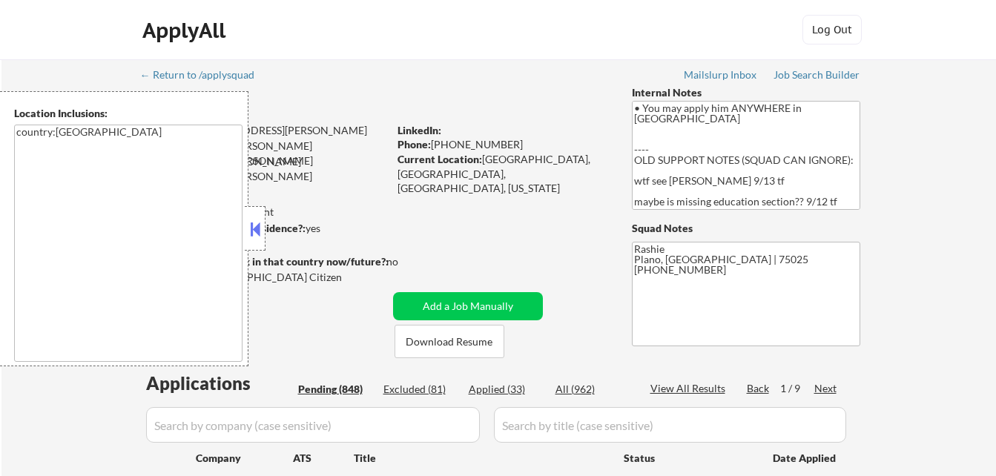
select select ""pending""
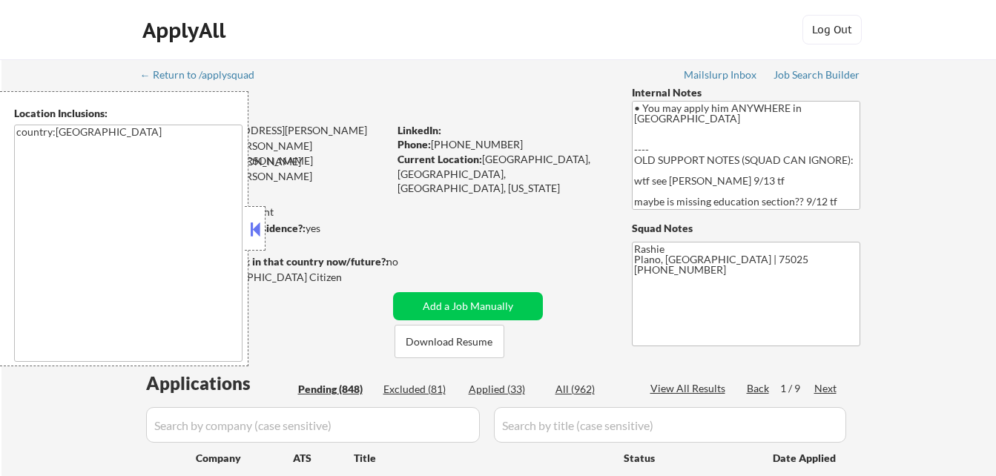
select select ""pending""
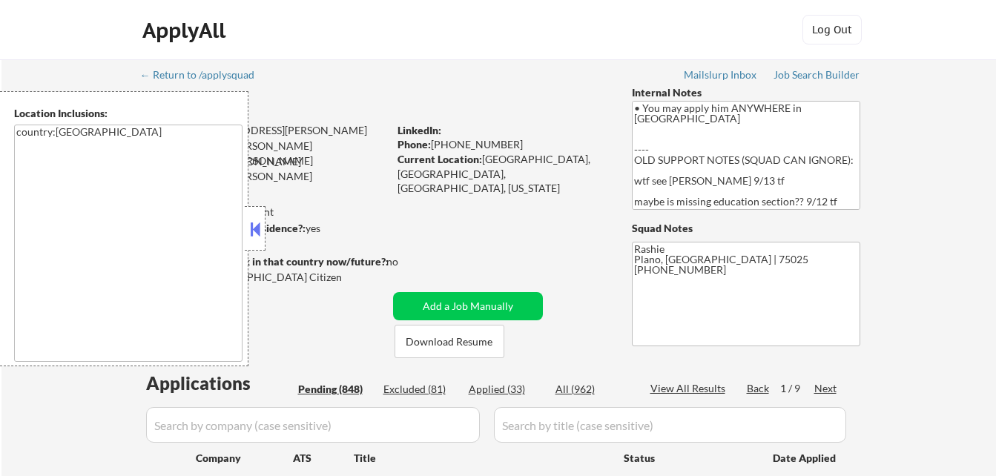
select select ""pending""
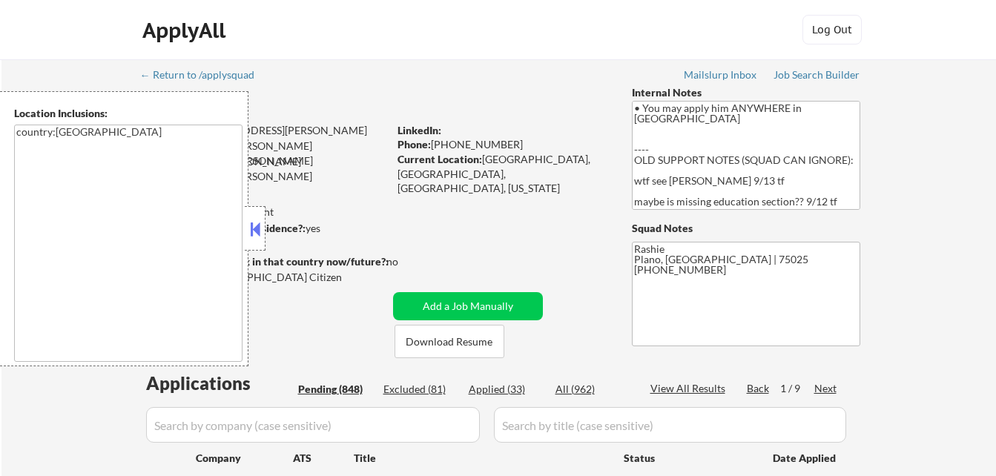
select select ""pending""
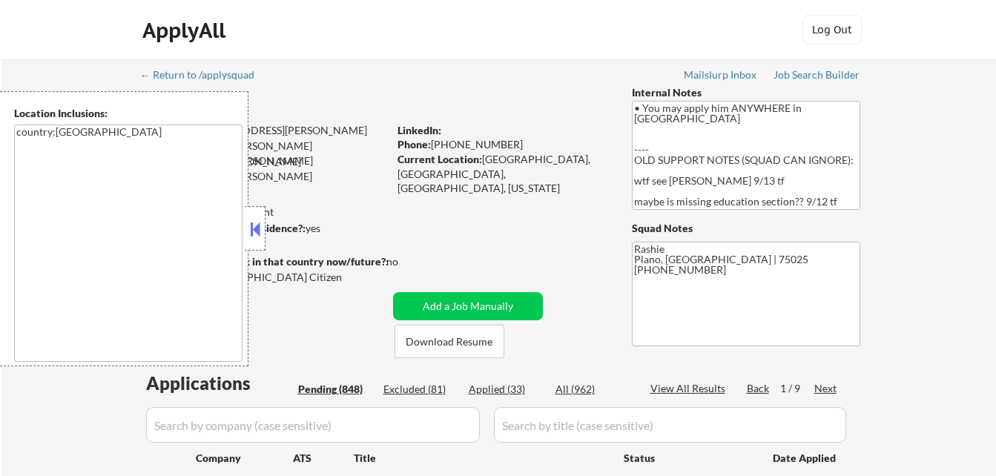
select select ""pending""
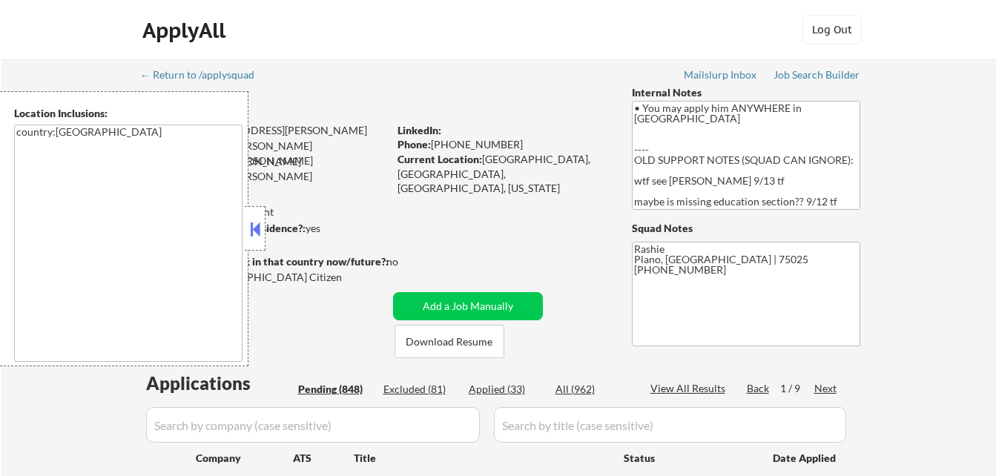
select select ""pending""
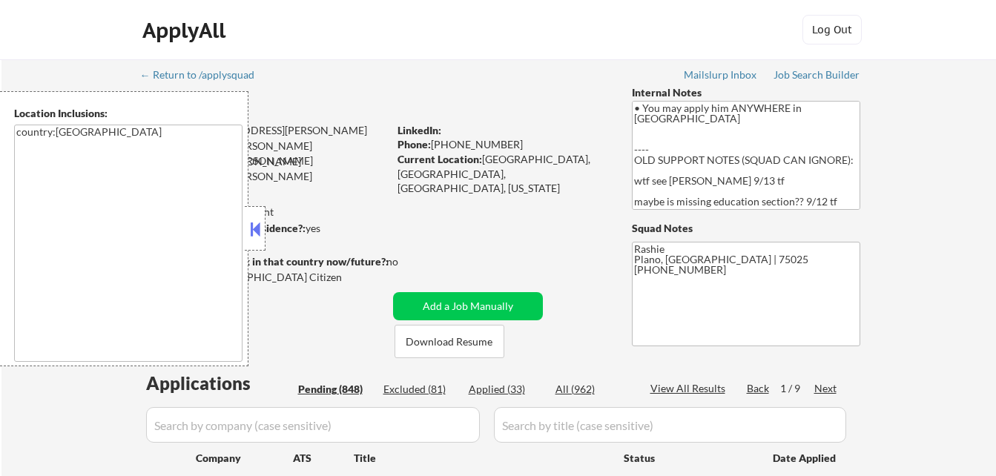
select select ""pending""
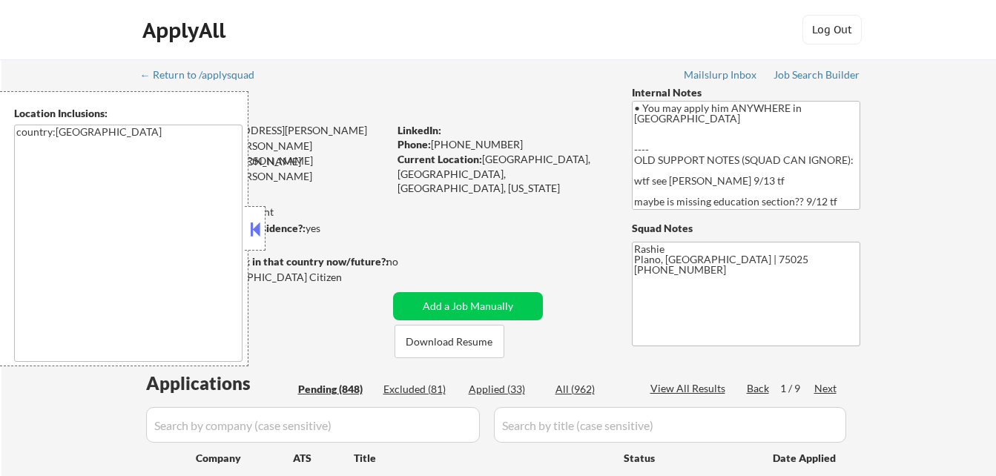
select select ""pending""
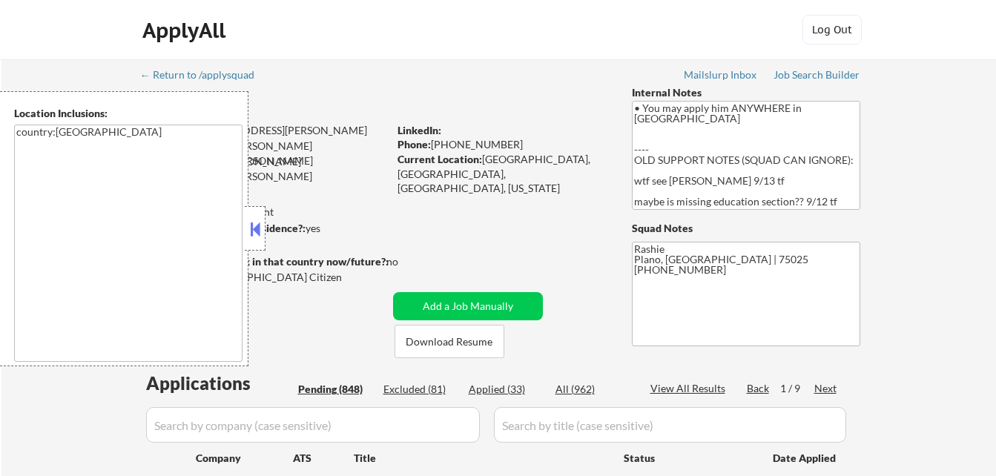
select select ""pending""
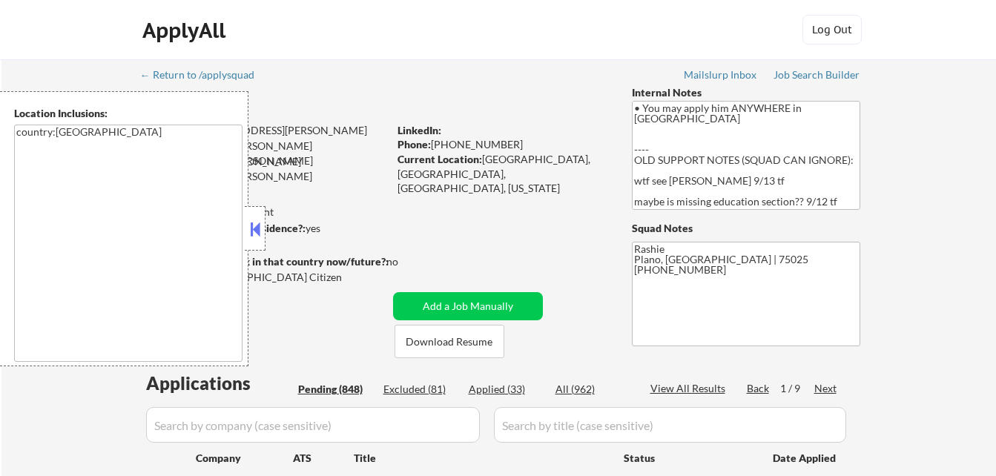
select select ""pending""
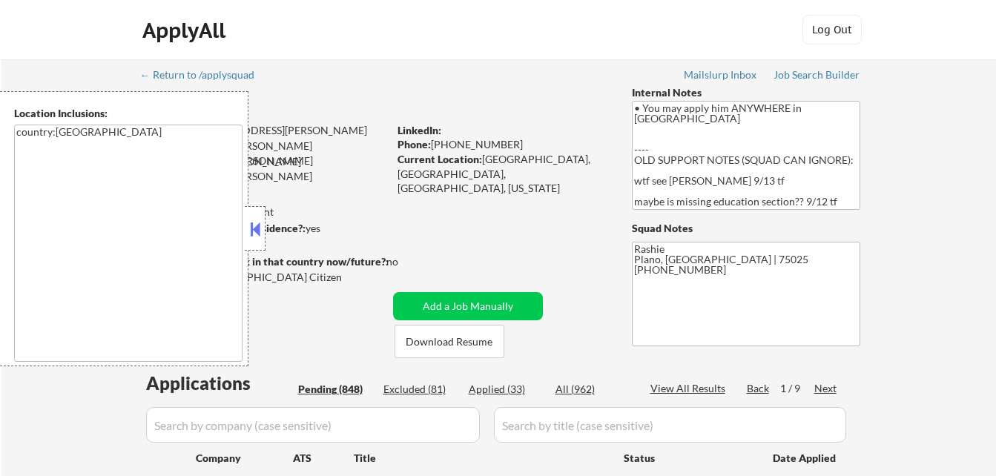
select select ""pending""
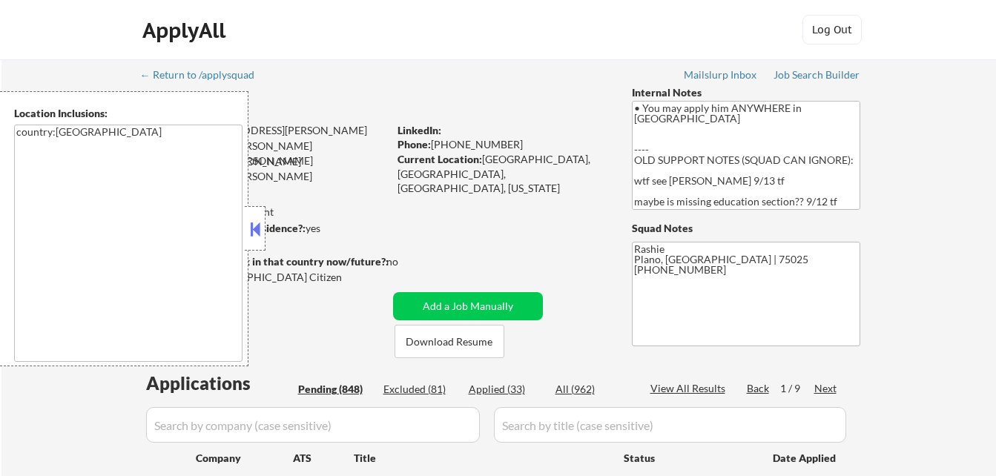
select select ""pending""
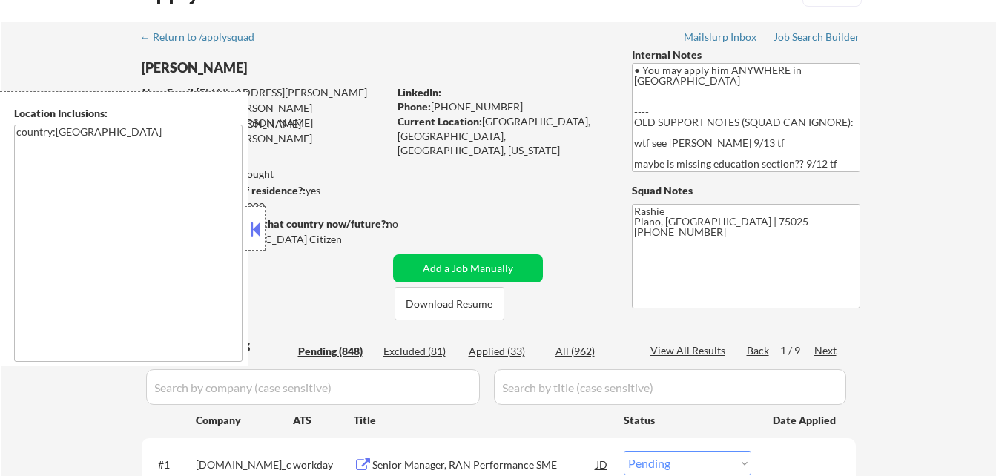
scroll to position [74, 0]
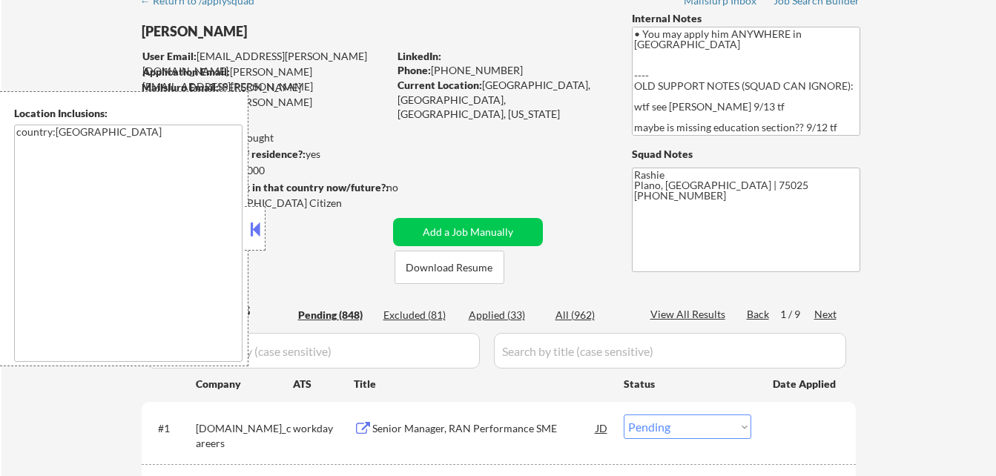
click at [498, 318] on div "Applied (33)" at bounding box center [506, 315] width 74 height 15
click at [250, 231] on button at bounding box center [255, 229] width 16 height 22
select select ""applied""
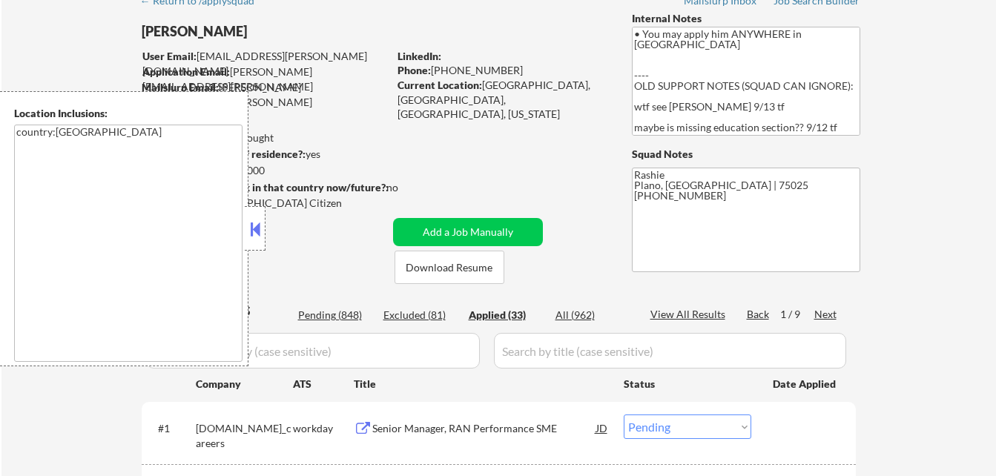
select select ""applied""
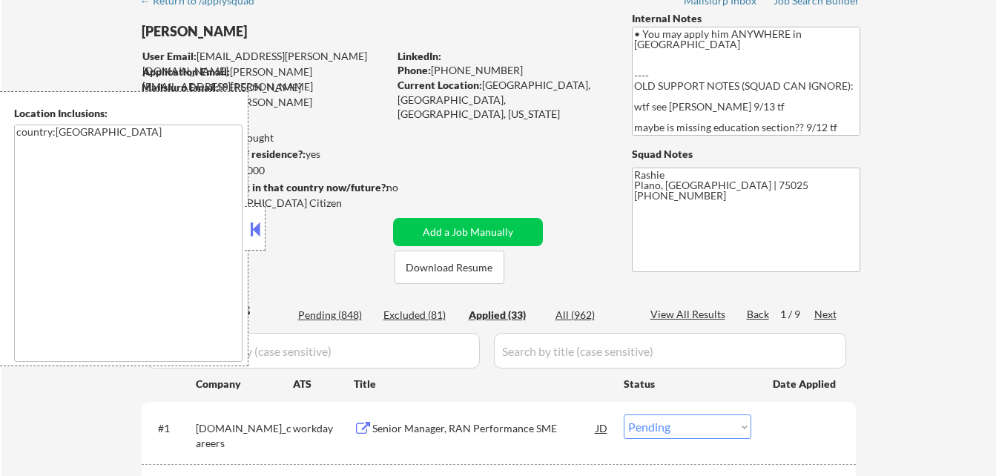
select select ""applied""
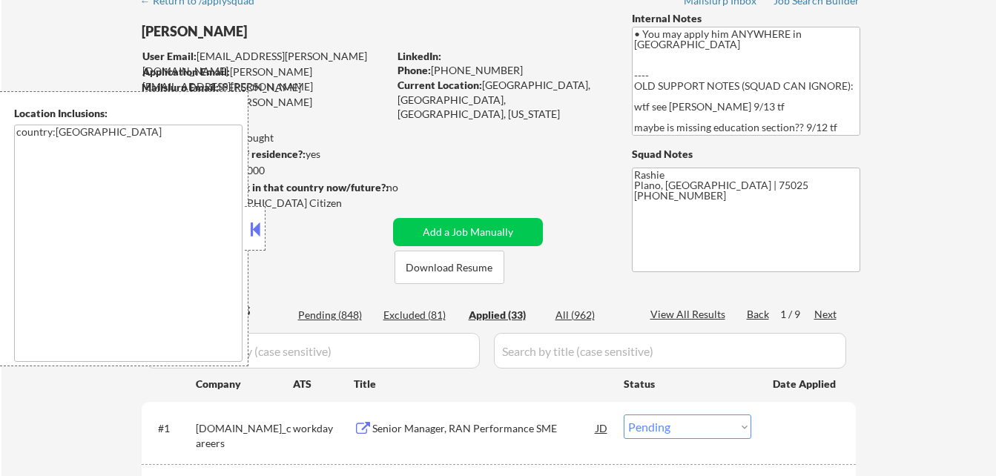
select select ""applied""
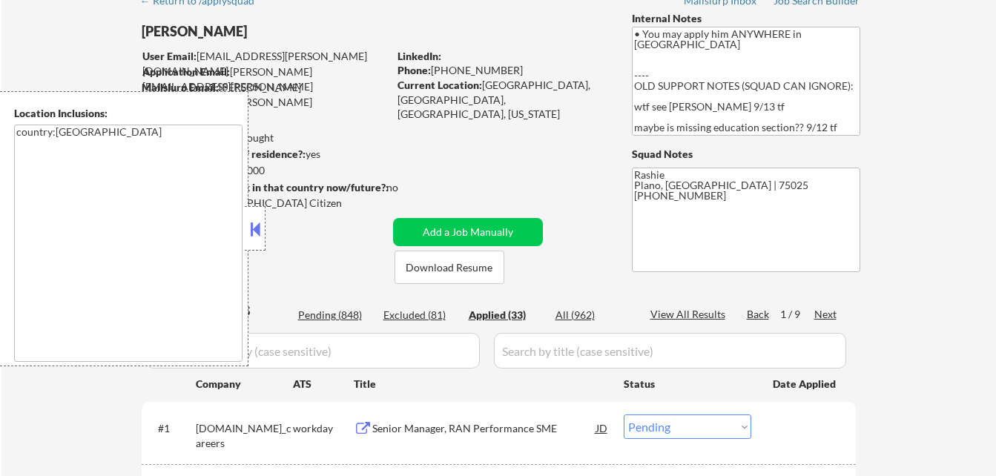
select select ""applied""
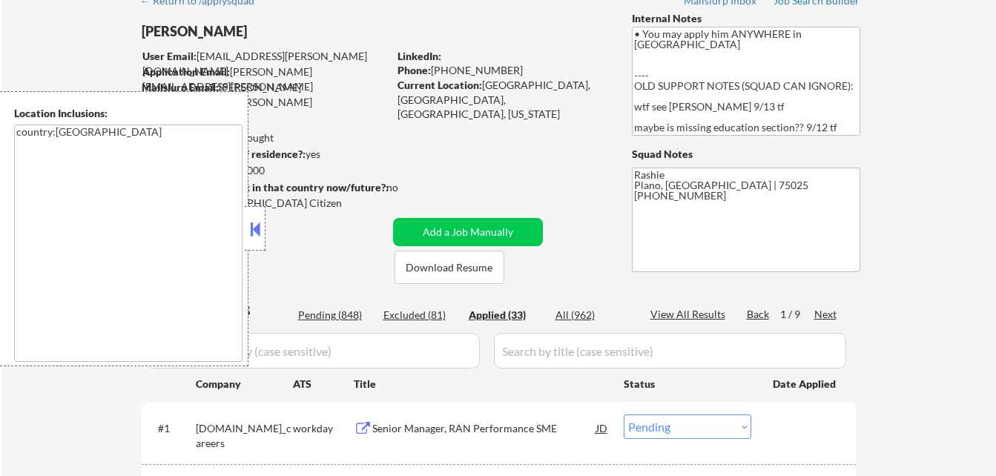
select select ""applied""
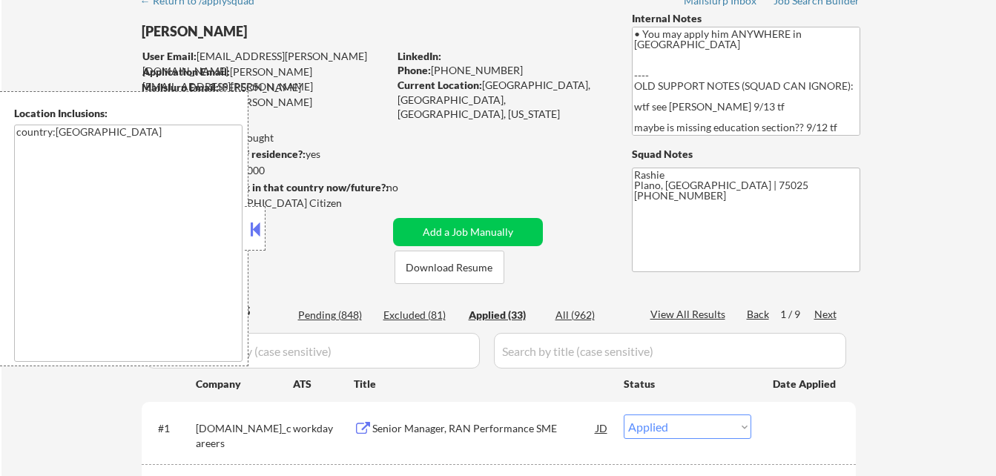
select select ""applied""
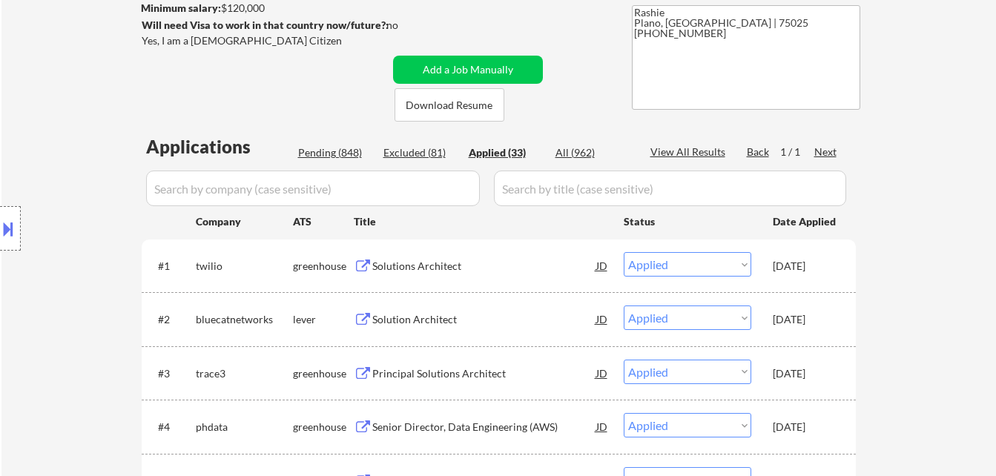
scroll to position [223, 0]
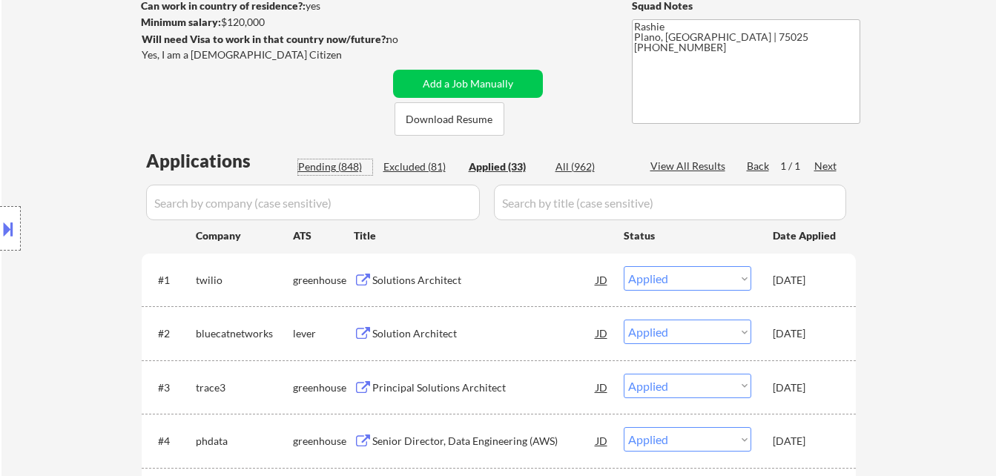
click at [337, 168] on div "Pending (848)" at bounding box center [335, 167] width 74 height 15
select select ""pending""
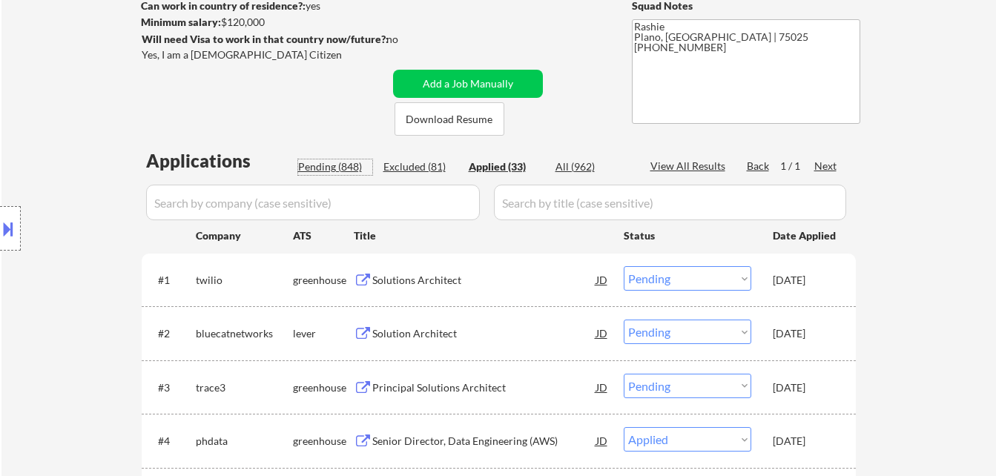
select select ""pending""
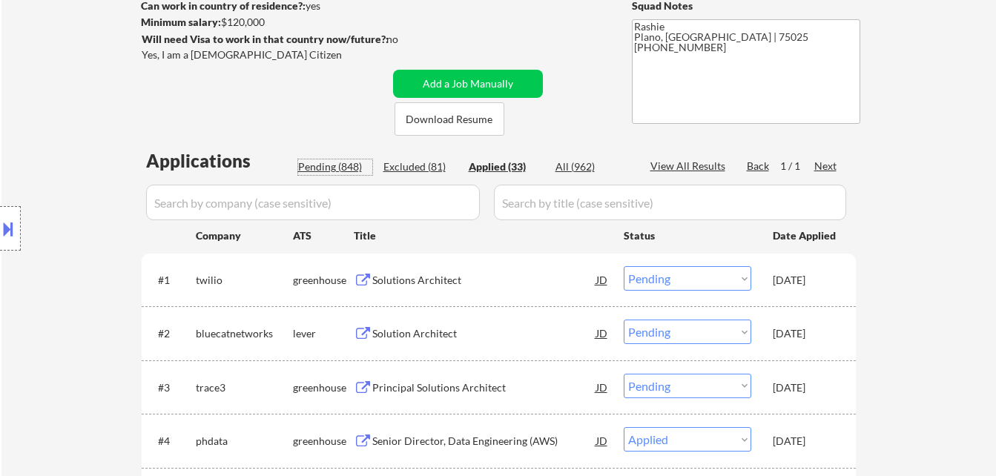
select select ""pending""
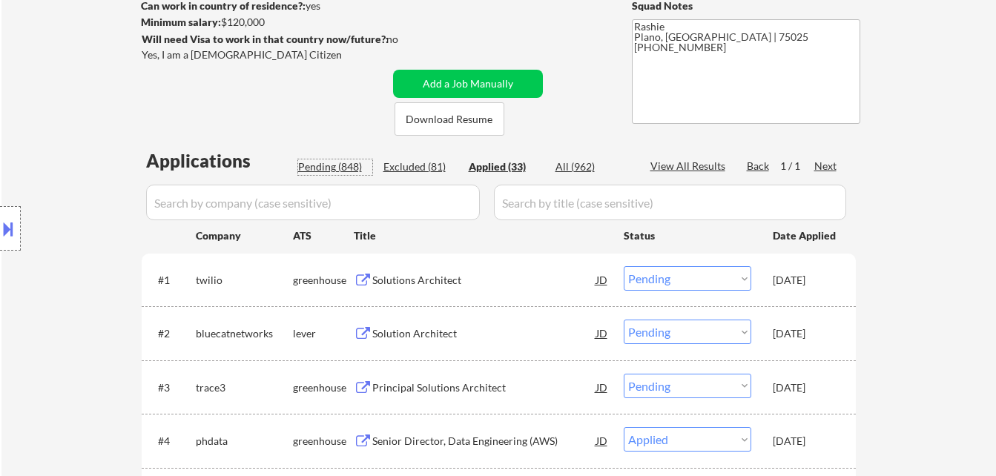
select select ""pending""
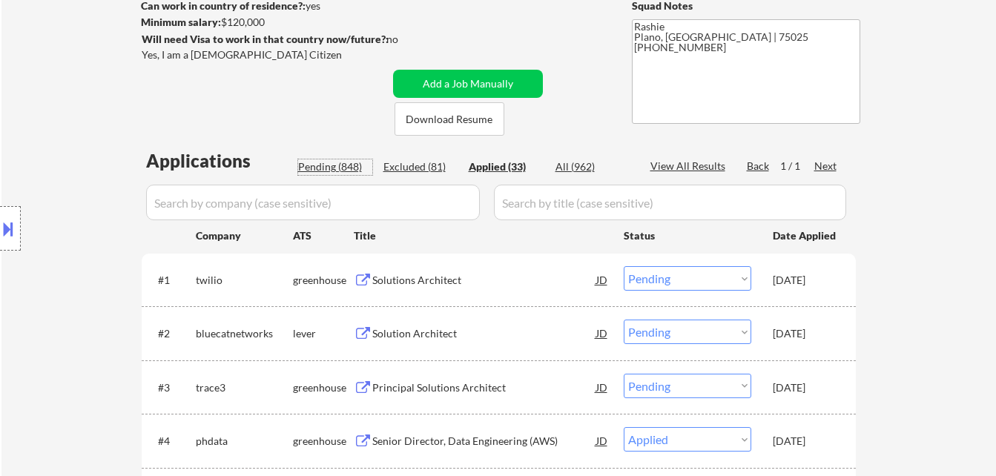
select select ""pending""
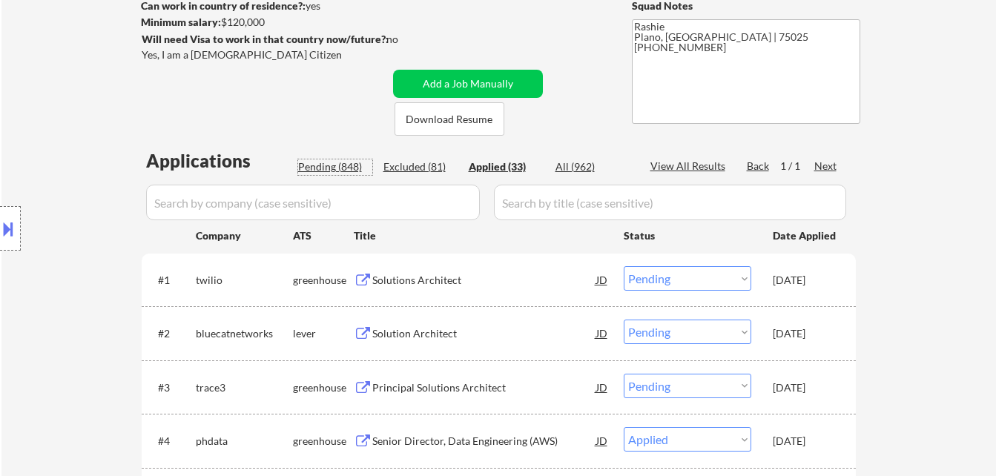
select select ""pending""
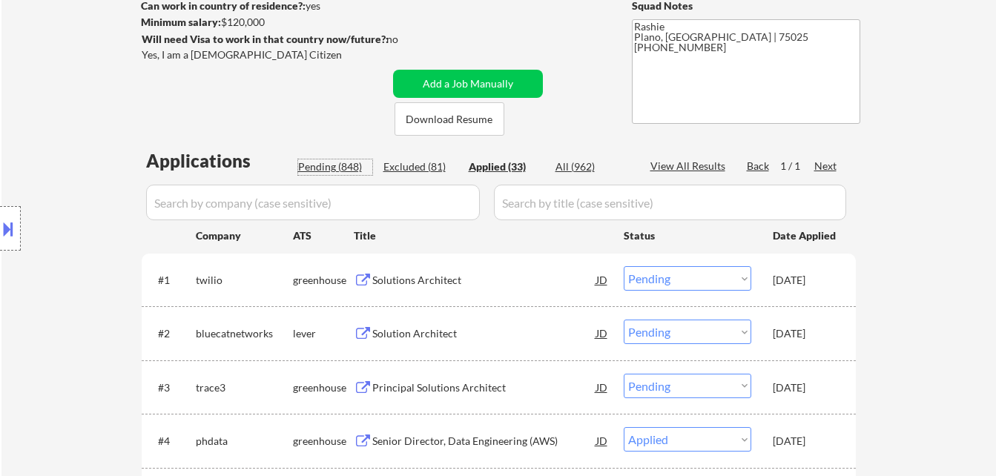
select select ""pending""
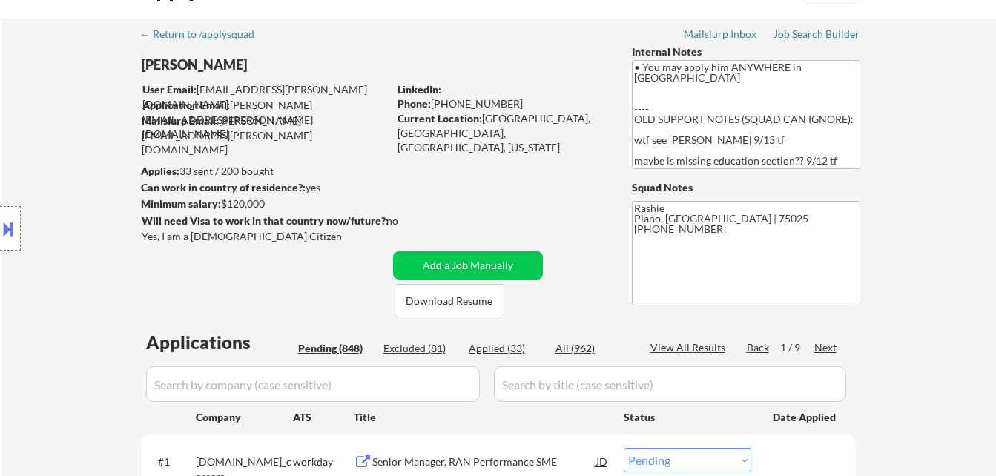
scroll to position [148, 0]
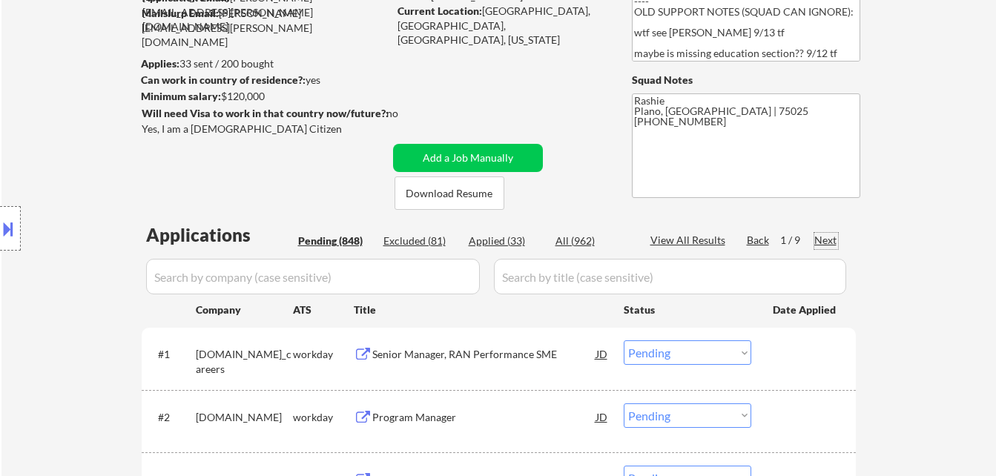
click at [818, 235] on div "Next" at bounding box center [827, 240] width 24 height 15
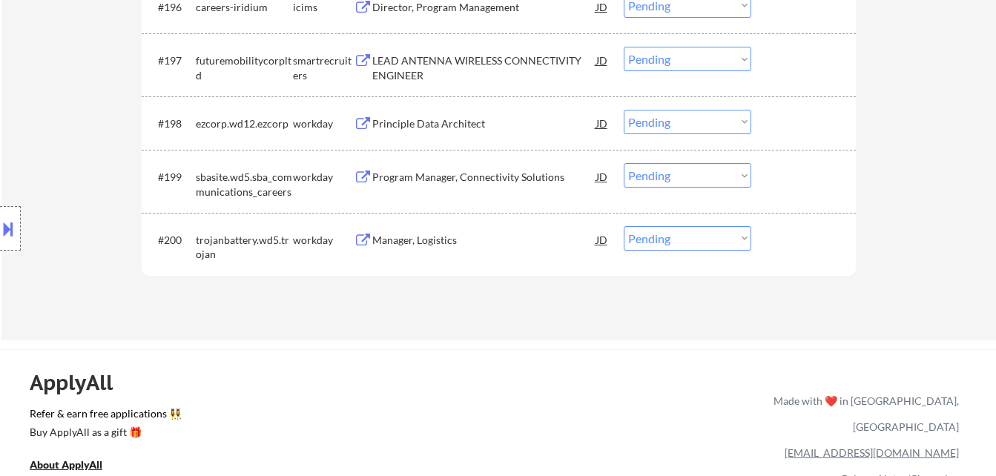
scroll to position [6084, 0]
